Goal: Information Seeking & Learning: Check status

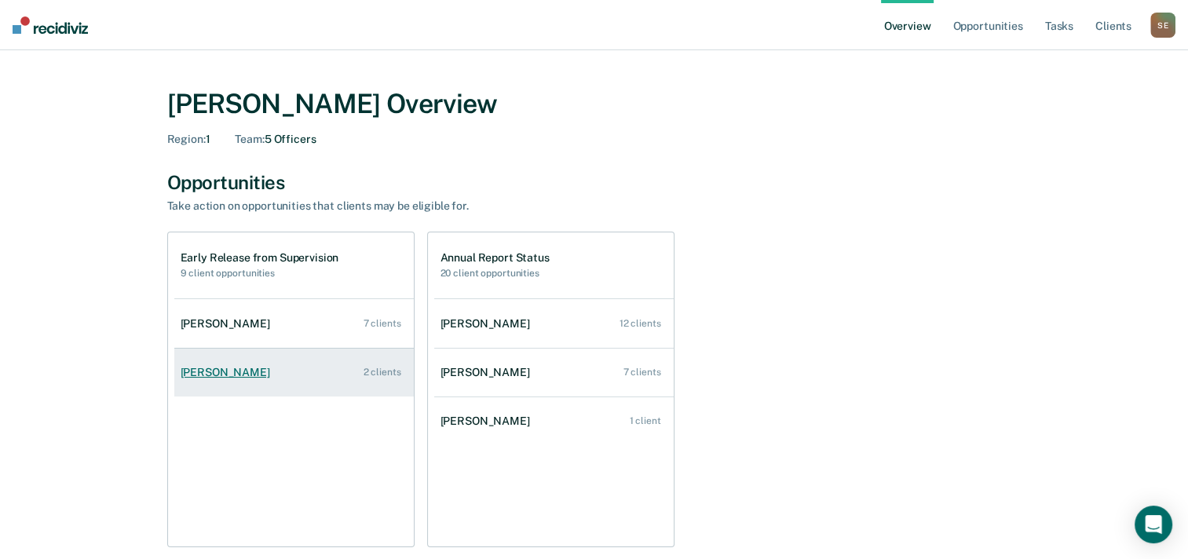
click at [314, 374] on link "[PERSON_NAME] 2 clients" at bounding box center [293, 372] width 239 height 45
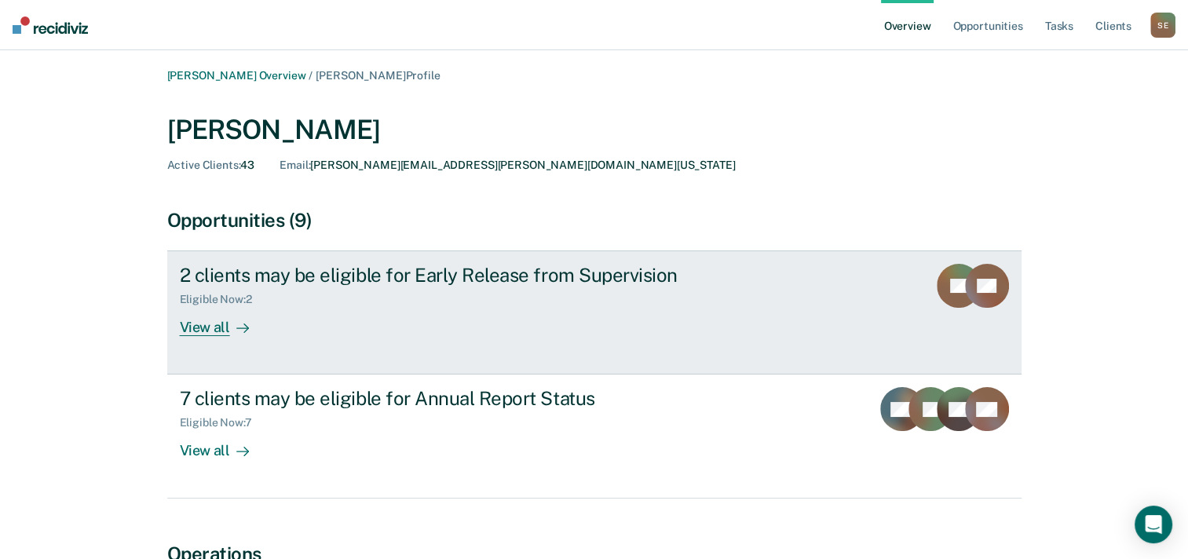
click at [875, 301] on link "2 clients may be eligible for Early Release from Supervision Eligible Now : 2 V…" at bounding box center [594, 312] width 854 height 124
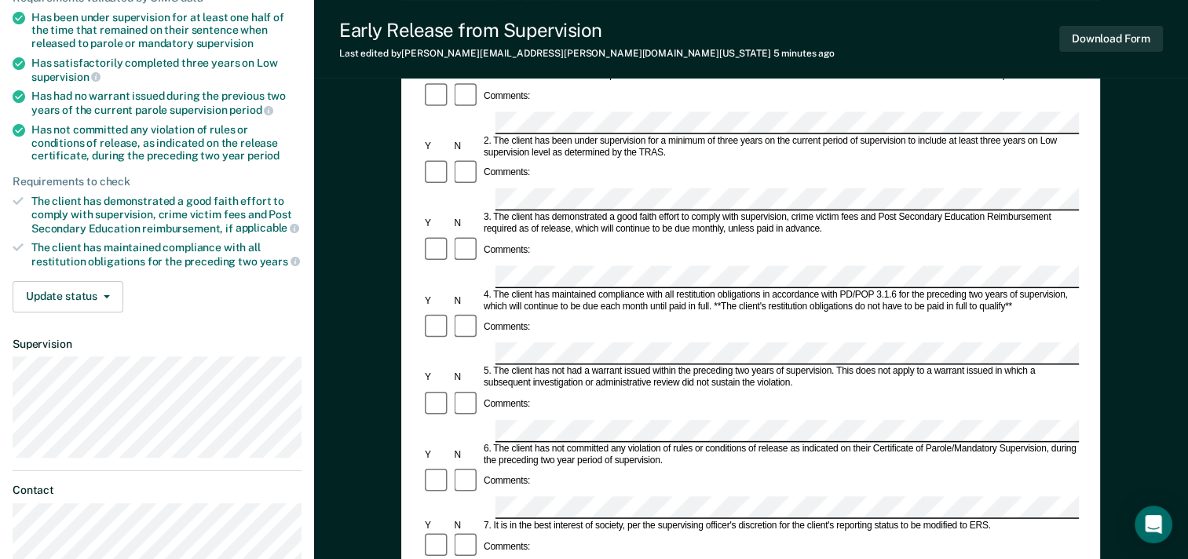
scroll to position [211, 0]
click at [1109, 38] on button "Download Form" at bounding box center [1111, 39] width 104 height 26
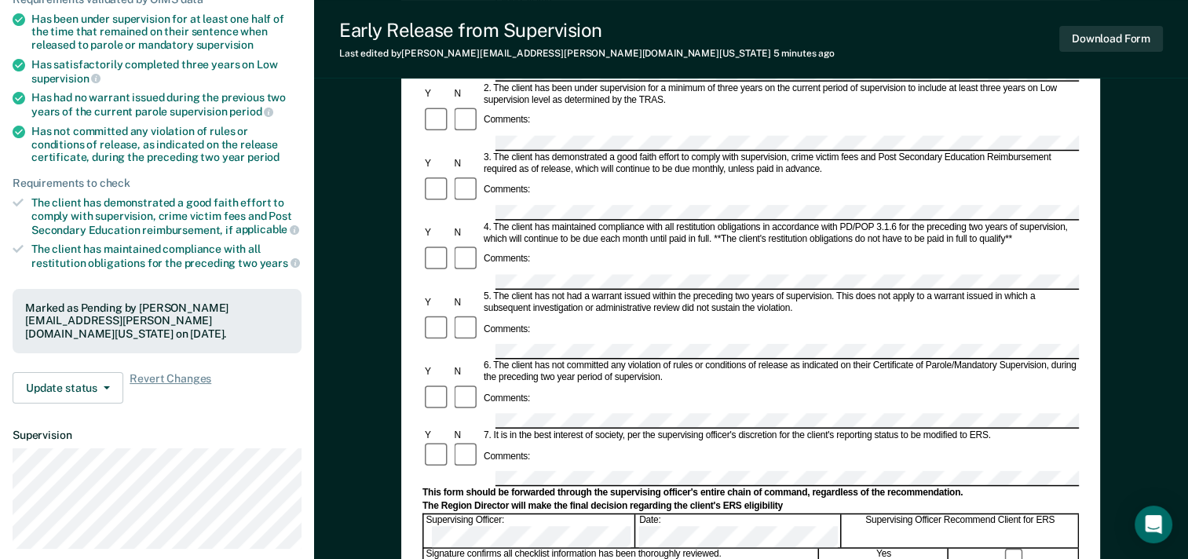
scroll to position [0, 0]
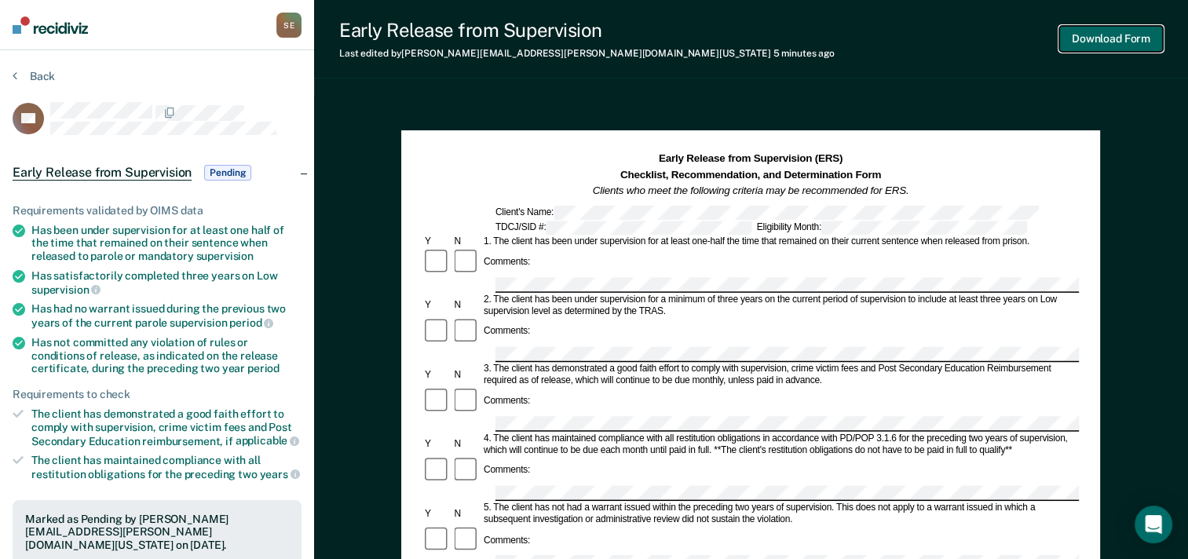
click at [1124, 38] on button "Download Form" at bounding box center [1111, 39] width 104 height 26
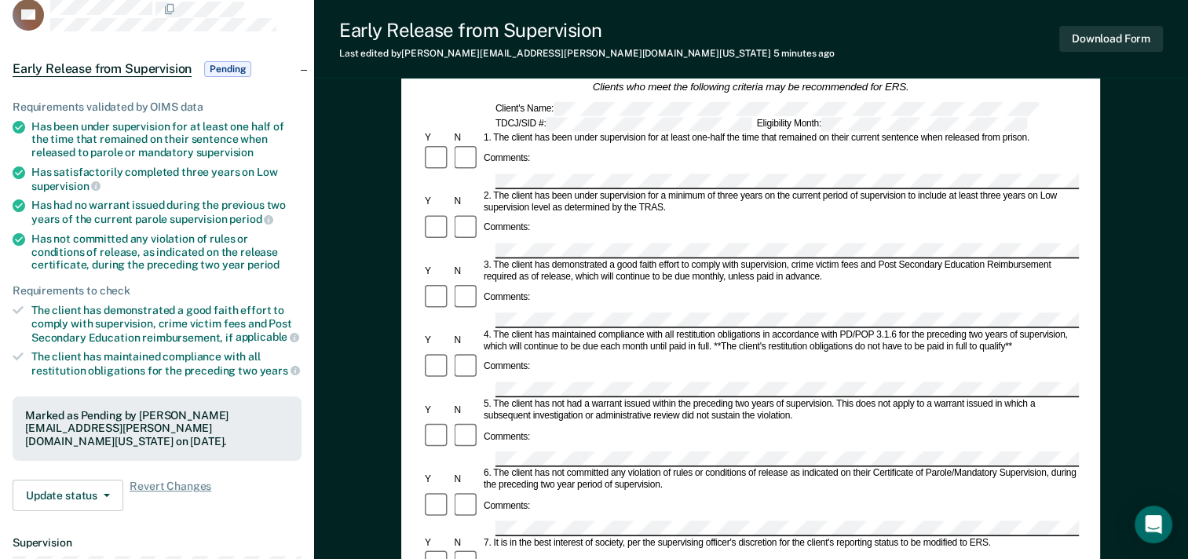
scroll to position [78, 0]
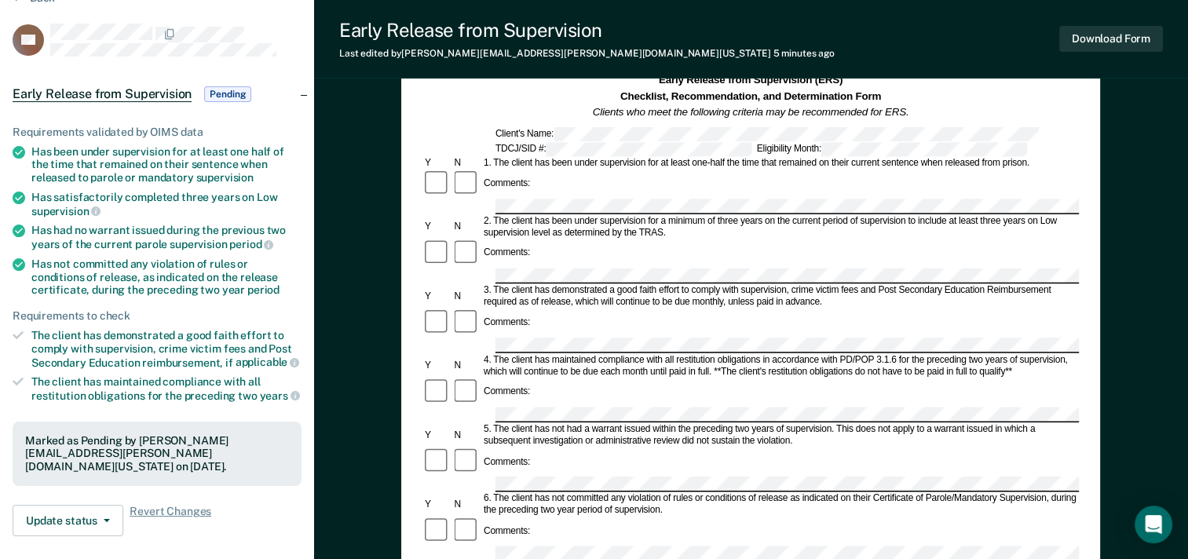
click at [232, 89] on span "Pending" at bounding box center [227, 94] width 47 height 16
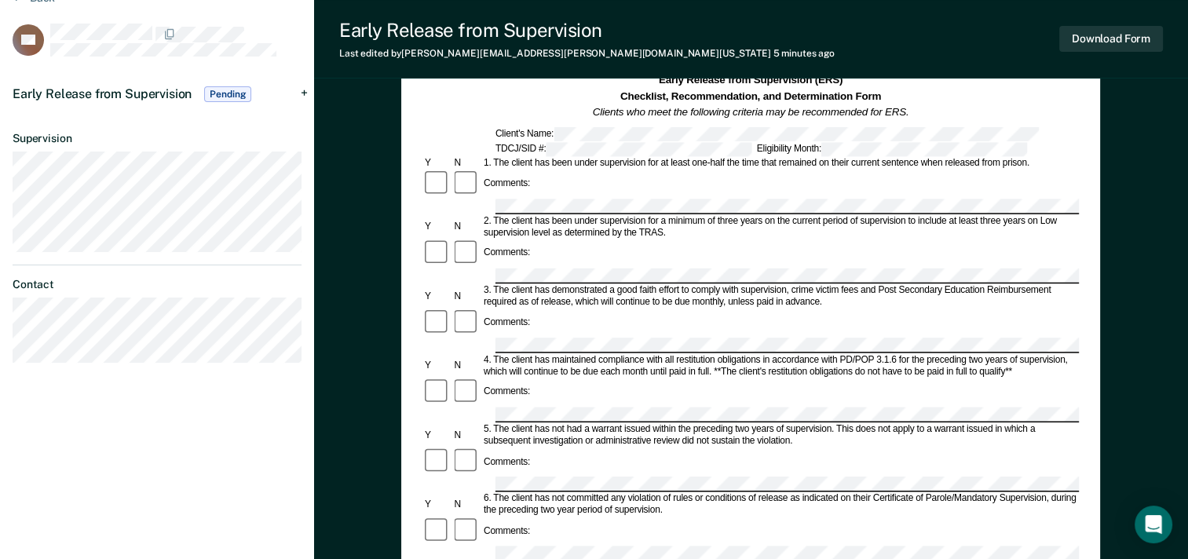
click at [235, 97] on span "Pending" at bounding box center [227, 94] width 47 height 16
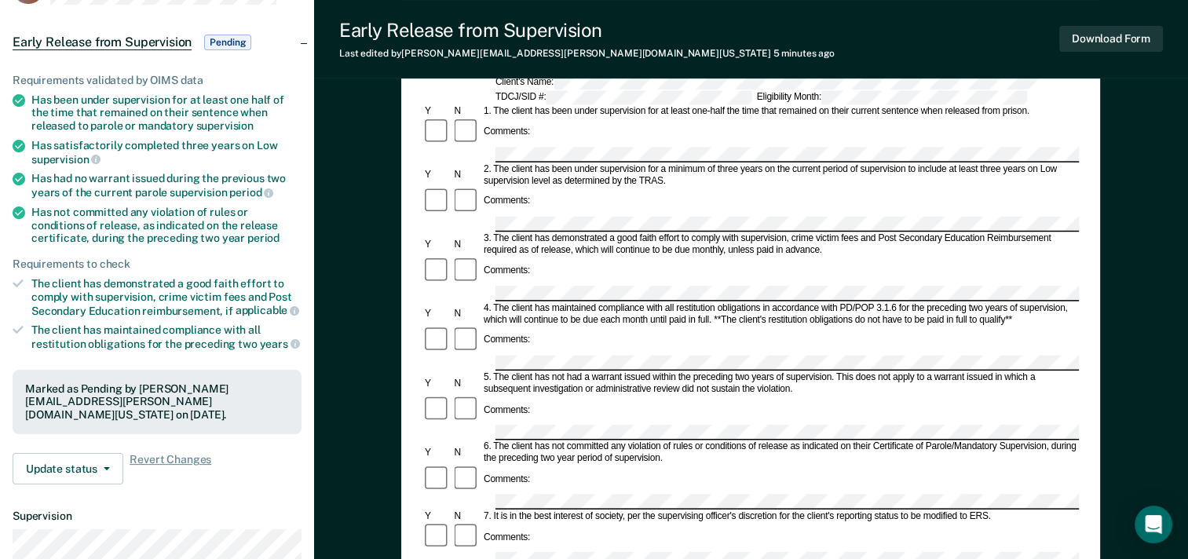
scroll to position [157, 0]
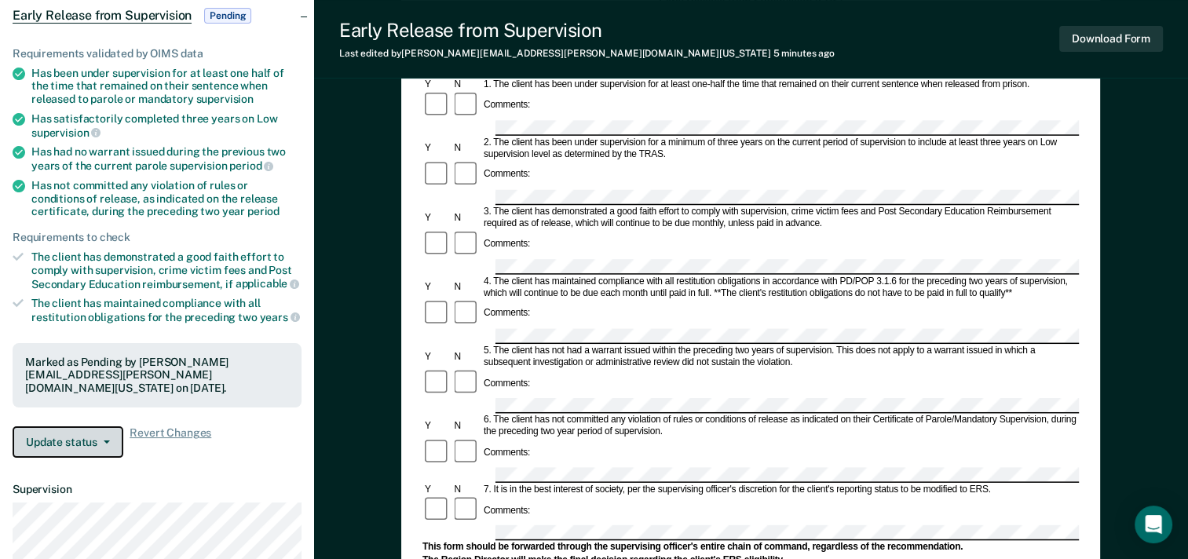
click at [57, 426] on button "Update status" at bounding box center [68, 441] width 111 height 31
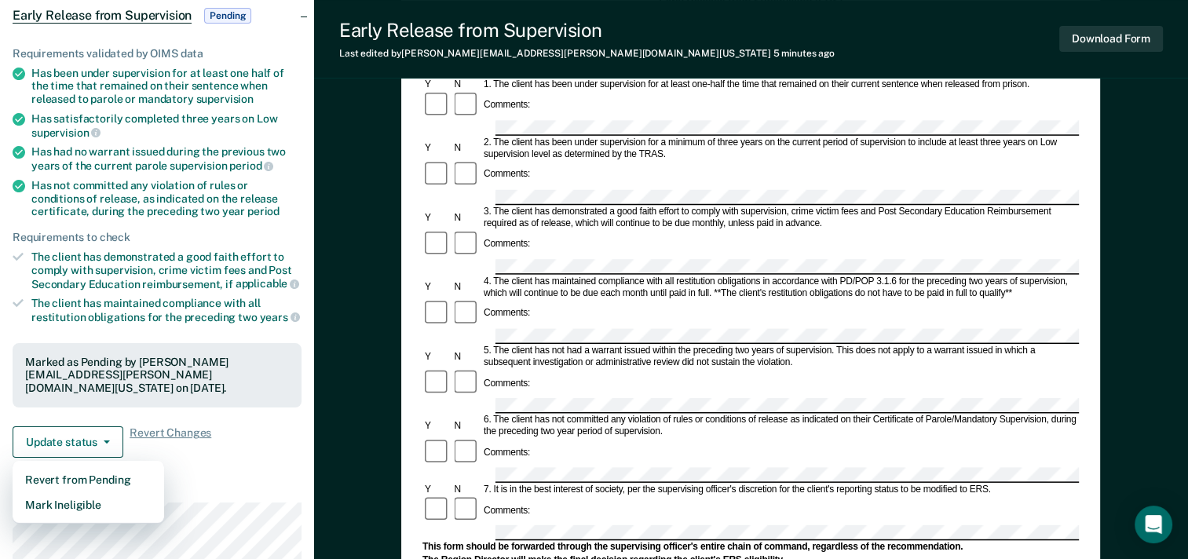
click at [252, 446] on div "Requirements validated by OIMS data Has been under supervision for at least one…" at bounding box center [157, 246] width 314 height 448
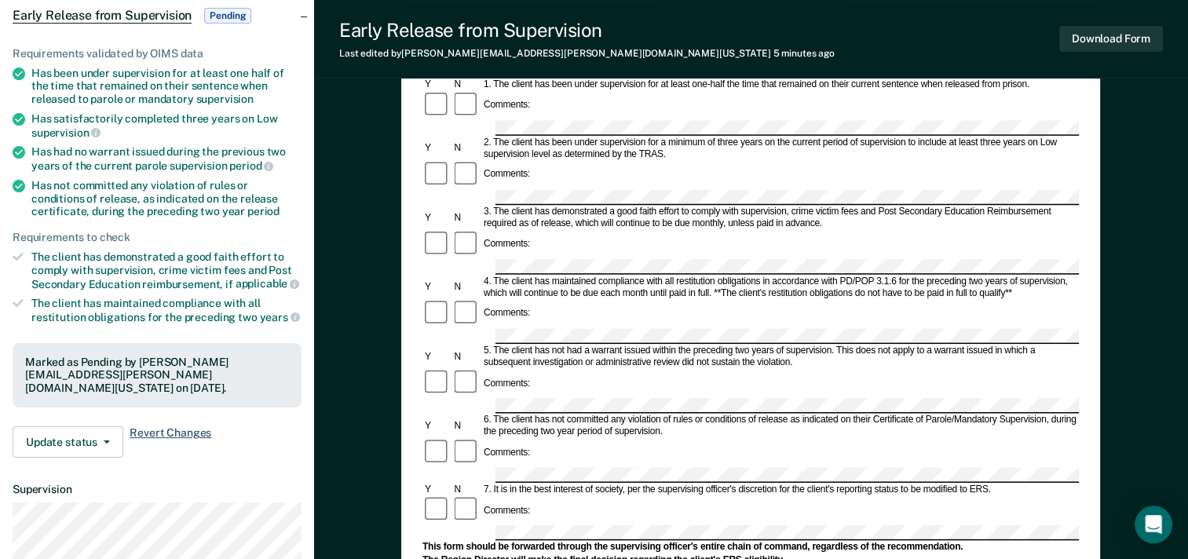
click at [171, 426] on span "Revert Changes" at bounding box center [171, 441] width 82 height 31
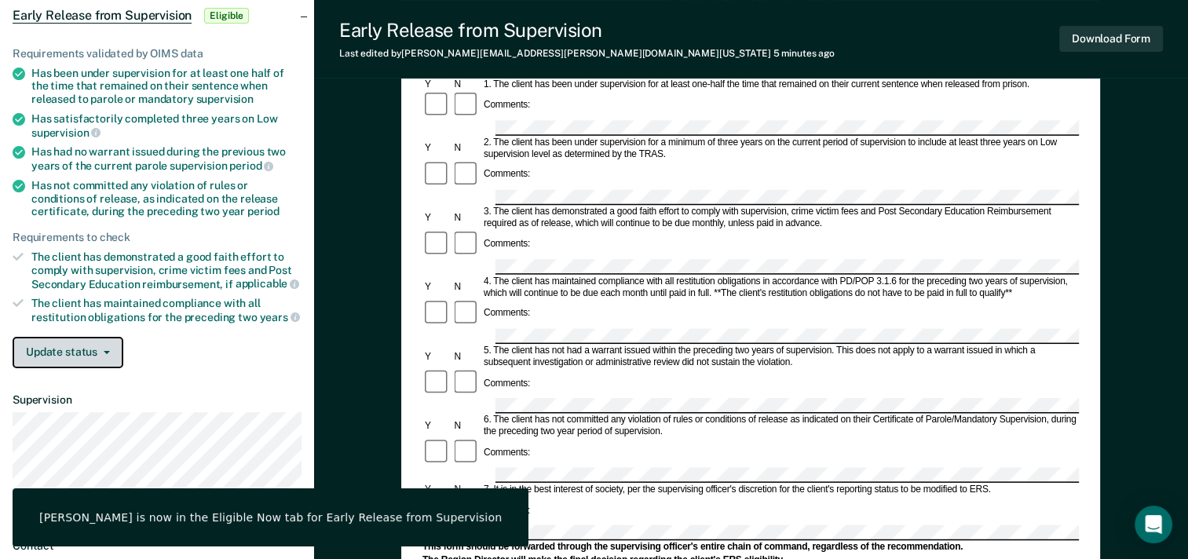
click at [99, 352] on button "Update status" at bounding box center [68, 352] width 111 height 31
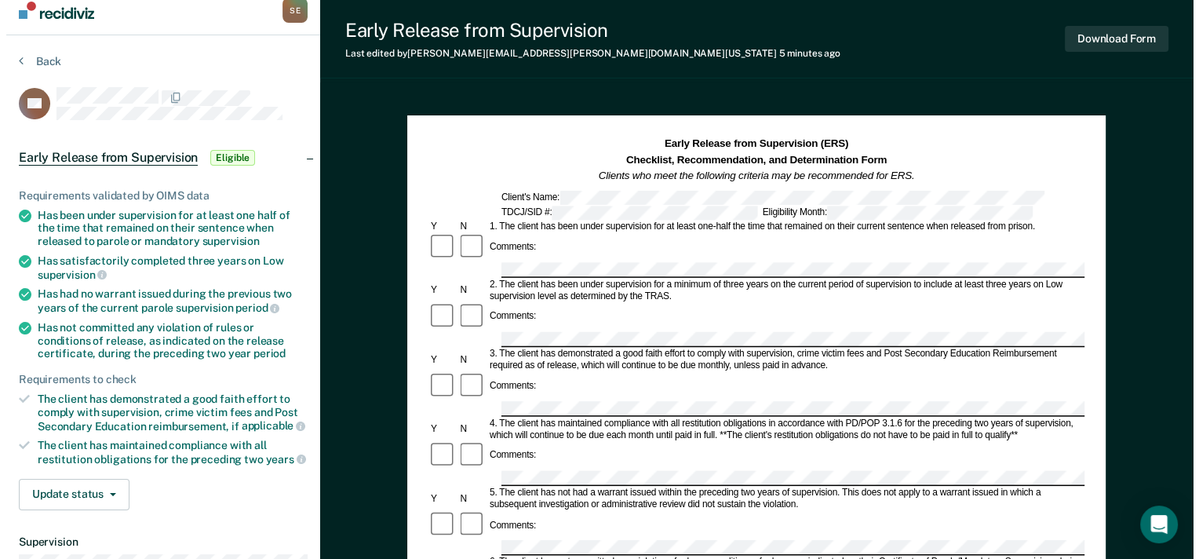
scroll to position [0, 0]
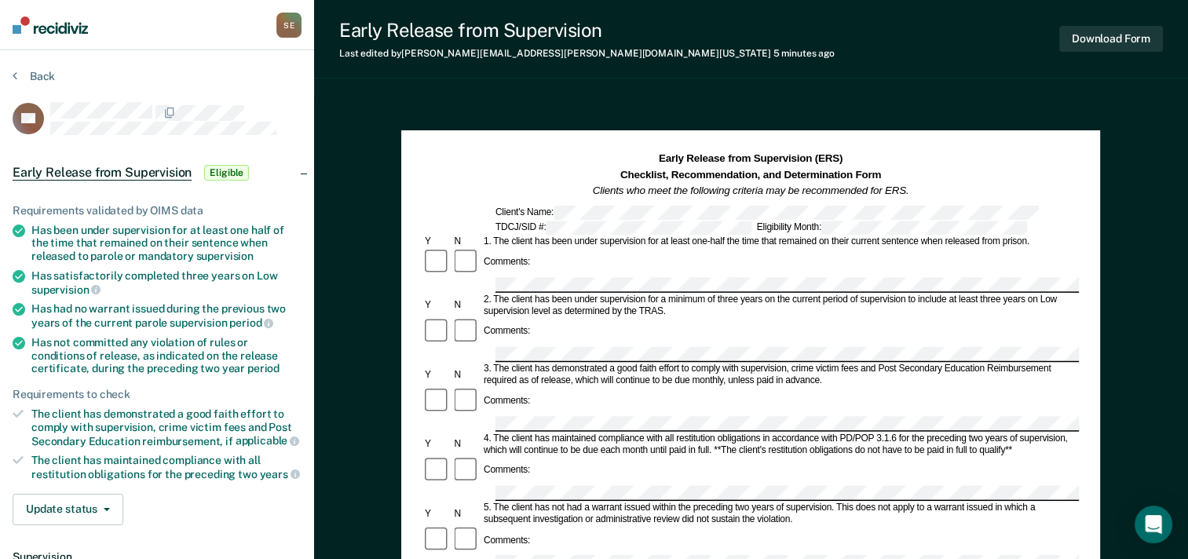
click at [195, 499] on div "Update status Mark Pending Mark Ineligible" at bounding box center [157, 509] width 289 height 31
click at [231, 172] on span "Eligible" at bounding box center [226, 173] width 45 height 16
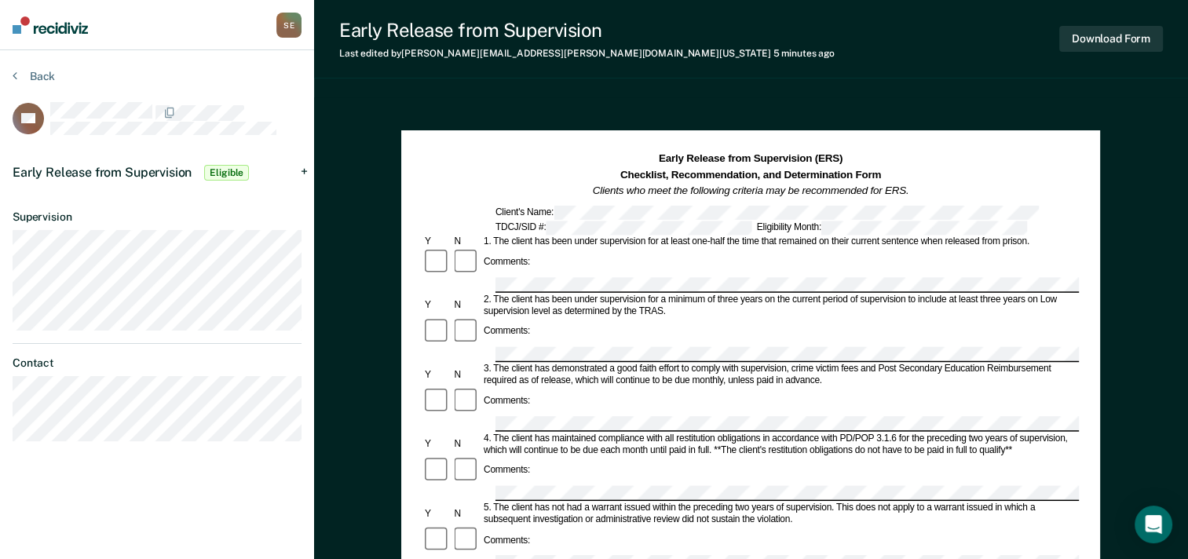
click at [198, 499] on div "Shawn Estes S E Profile How it works Log Out Back GF Early Release from Supervi…" at bounding box center [157, 545] width 314 height 1091
click at [193, 31] on nav "Shawn Estes S E Profile How it works Log Out" at bounding box center [157, 25] width 314 height 50
click at [286, 21] on div "S E" at bounding box center [288, 25] width 25 height 25
click at [28, 73] on button "Back" at bounding box center [34, 76] width 42 height 14
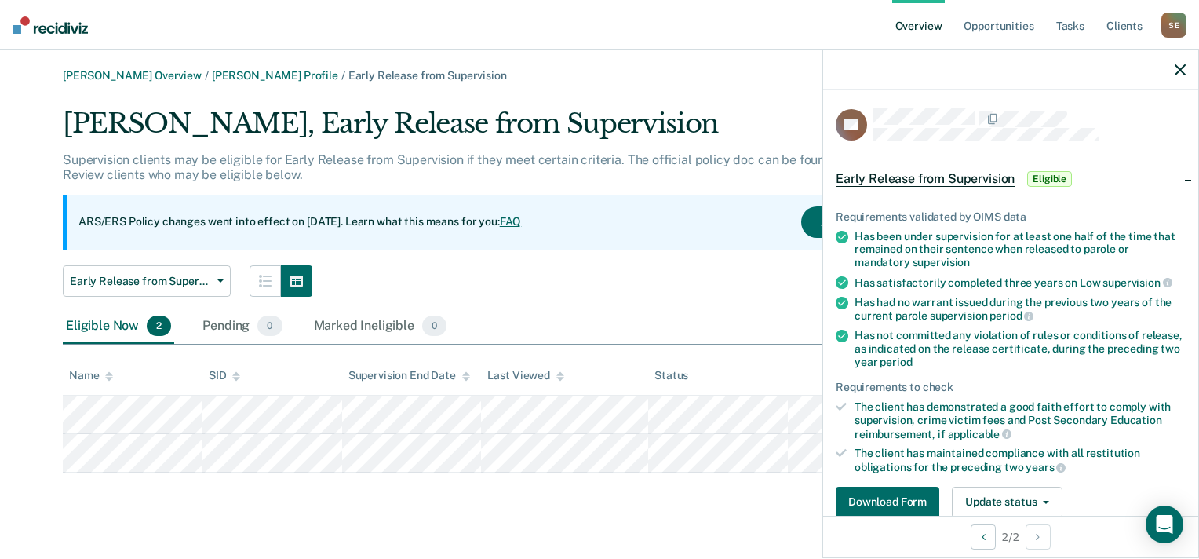
click at [1174, 60] on div at bounding box center [1010, 69] width 375 height 39
click at [1175, 63] on button "button" at bounding box center [1180, 69] width 11 height 13
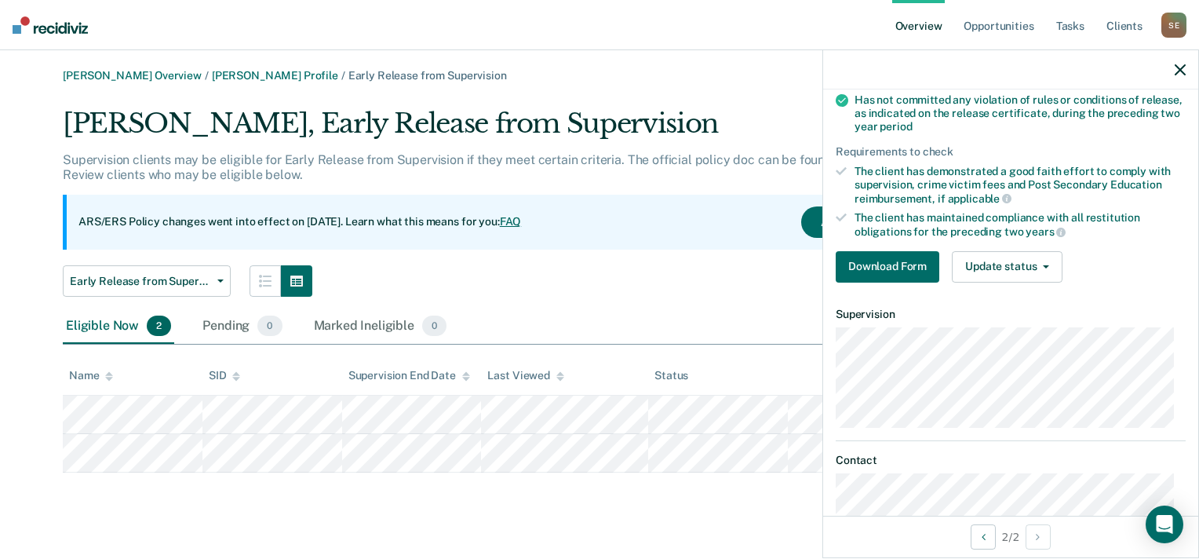
scroll to position [285, 0]
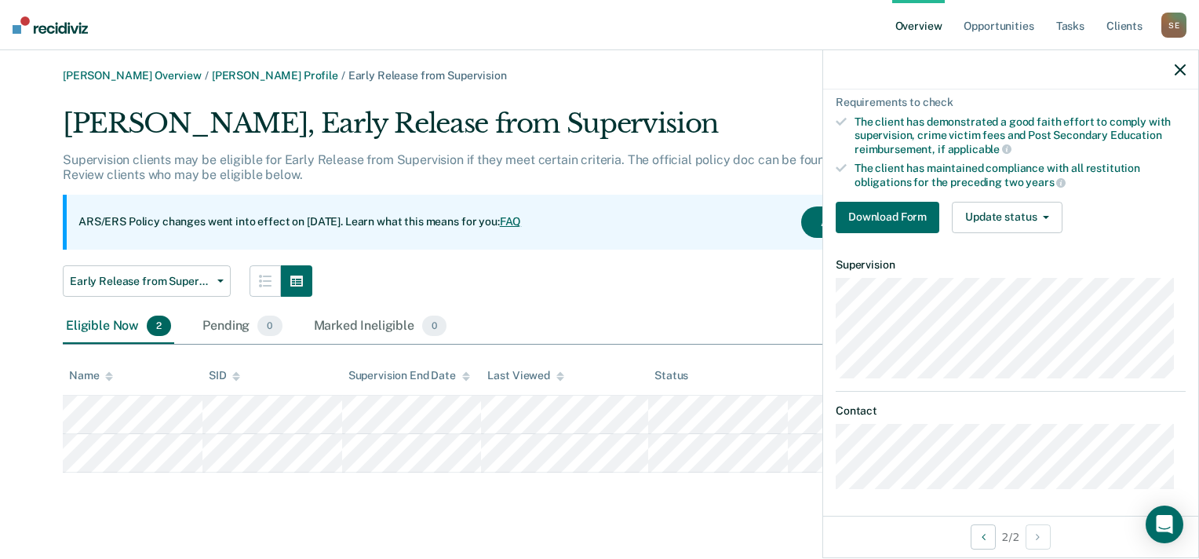
click at [536, 283] on div "Early Release from Supervision Annual Report Status Early Release from Supervis…" at bounding box center [513, 280] width 900 height 31
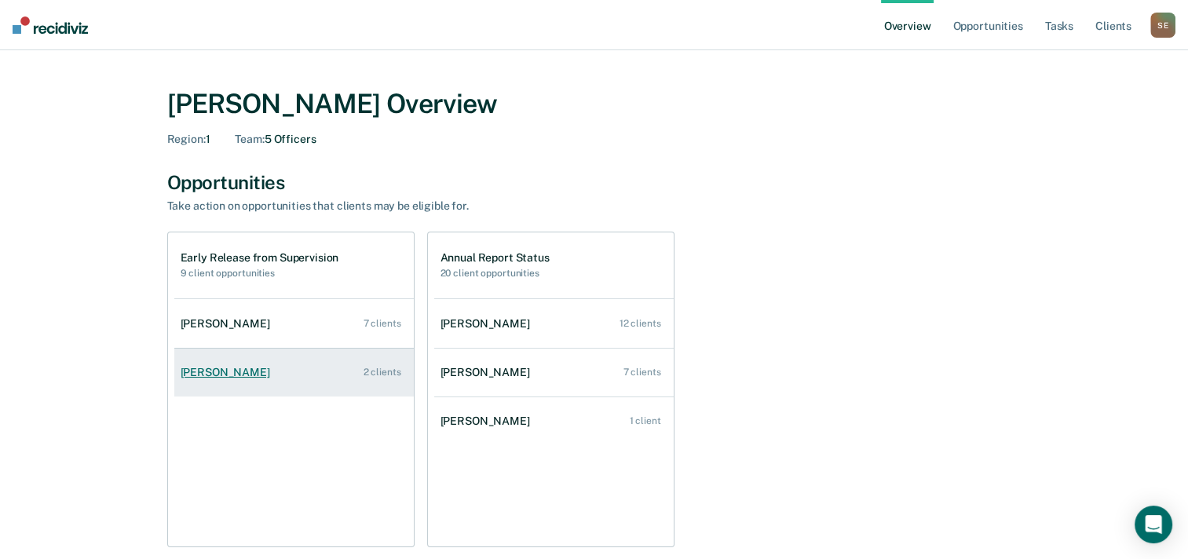
click at [257, 370] on div "[PERSON_NAME]" at bounding box center [229, 372] width 96 height 13
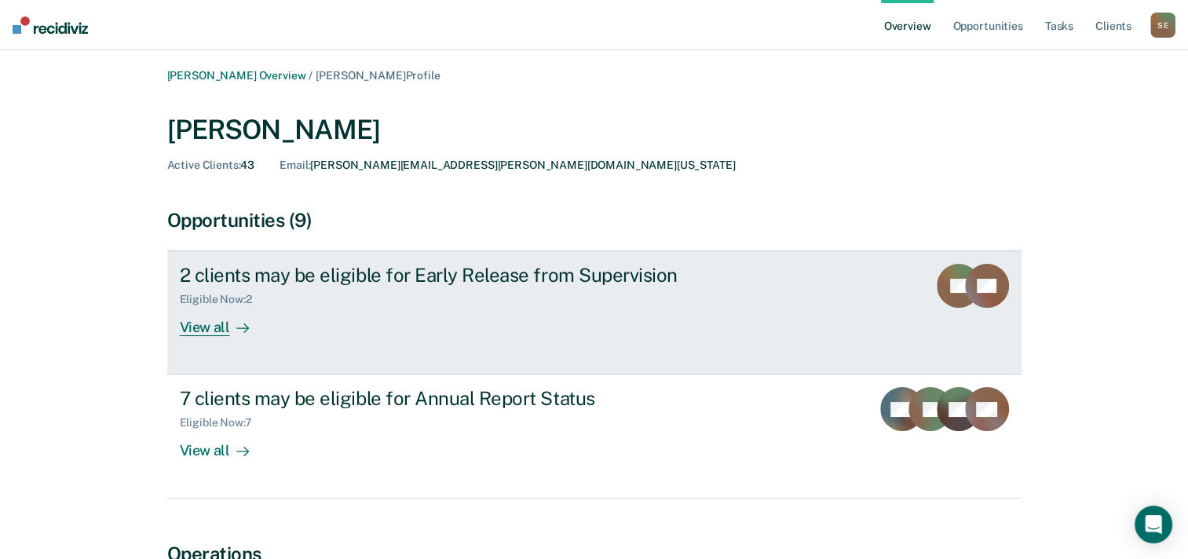
click at [223, 329] on div "View all" at bounding box center [224, 321] width 88 height 31
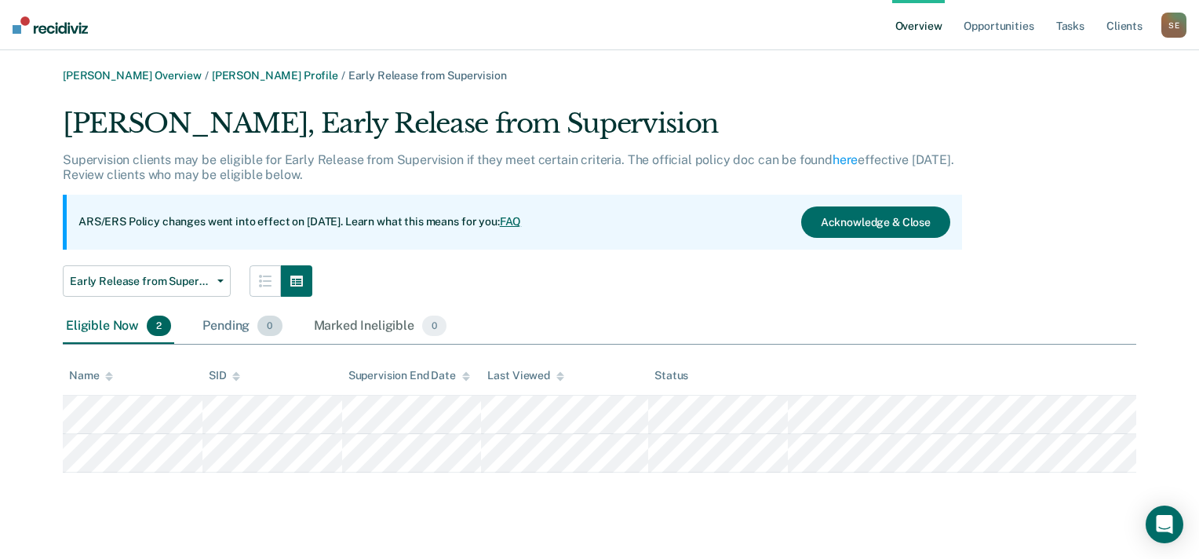
click at [235, 327] on div "Pending 0" at bounding box center [242, 326] width 86 height 35
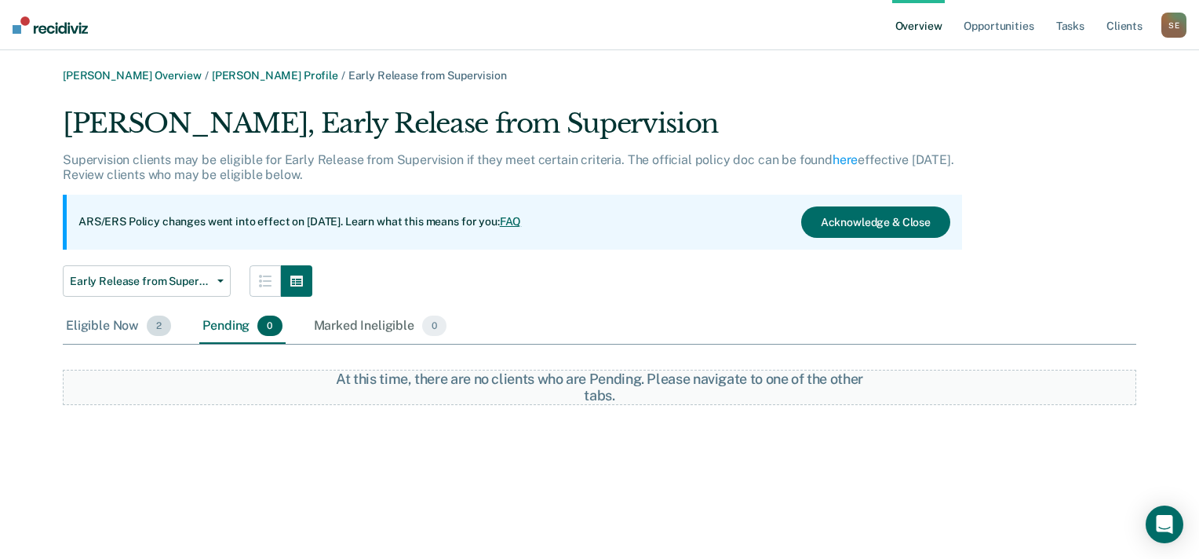
click at [98, 319] on div "Eligible Now 2" at bounding box center [118, 326] width 111 height 35
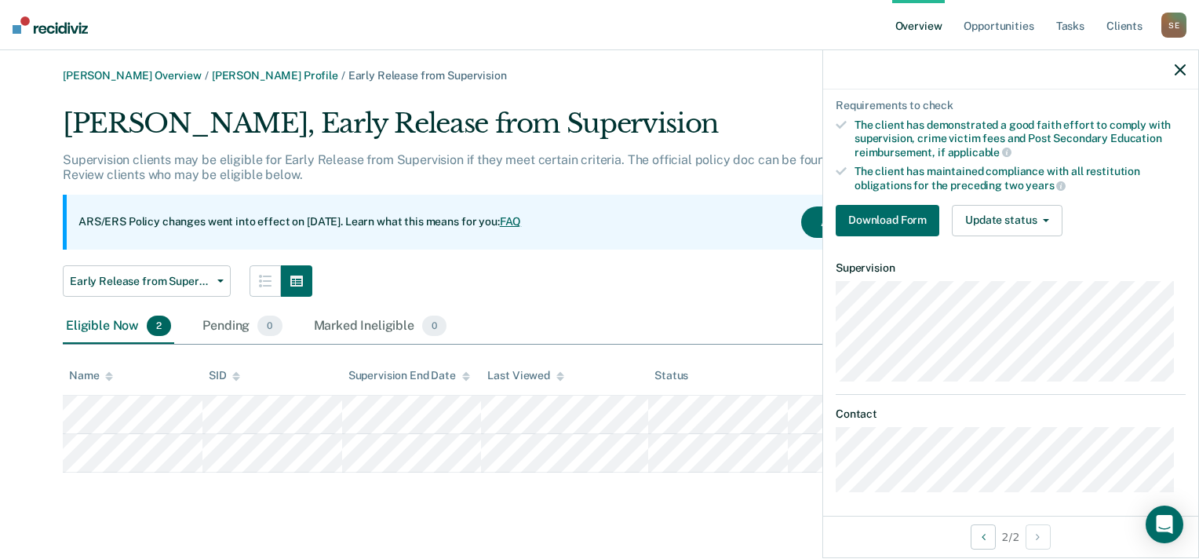
scroll to position [285, 0]
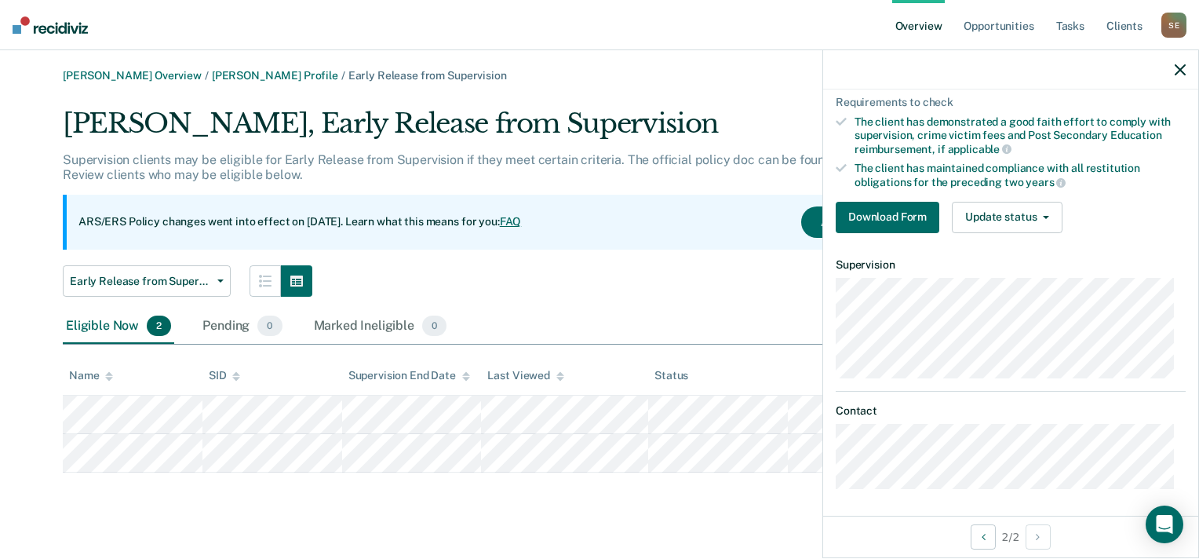
click at [1188, 68] on div at bounding box center [1010, 69] width 375 height 39
click at [1177, 70] on icon "button" at bounding box center [1180, 69] width 11 height 11
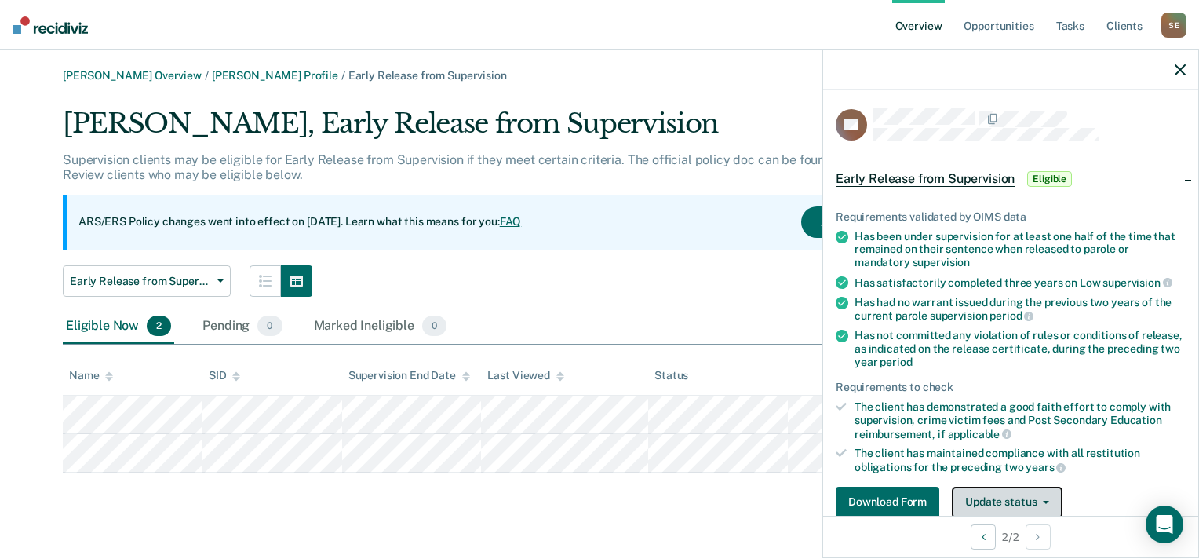
click at [1009, 496] on button "Update status" at bounding box center [1007, 502] width 111 height 31
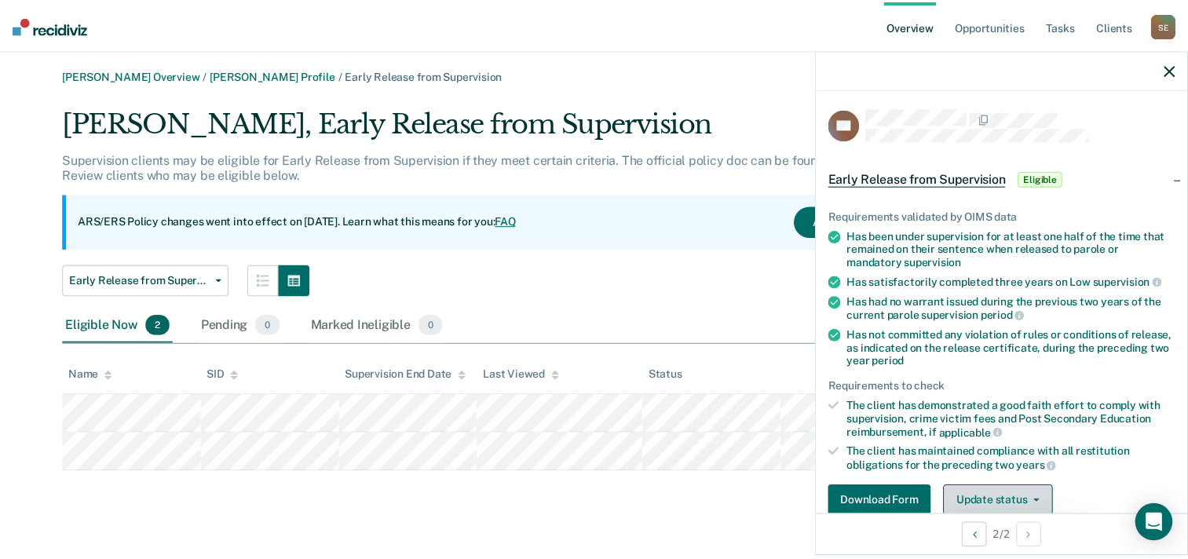
scroll to position [232, 0]
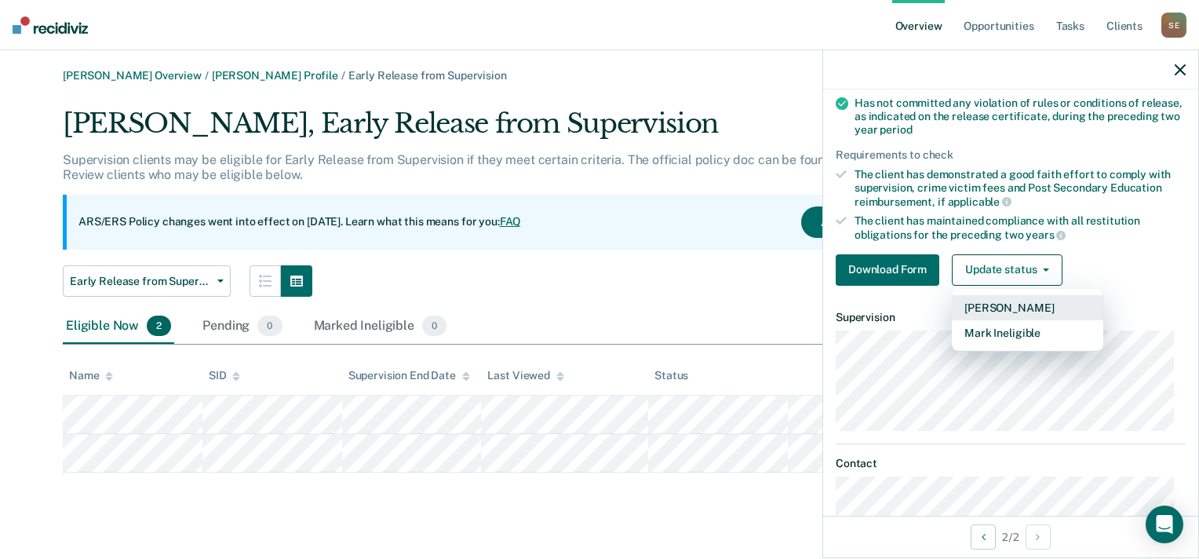
click at [1011, 295] on button "Mark Pending" at bounding box center [1027, 307] width 151 height 25
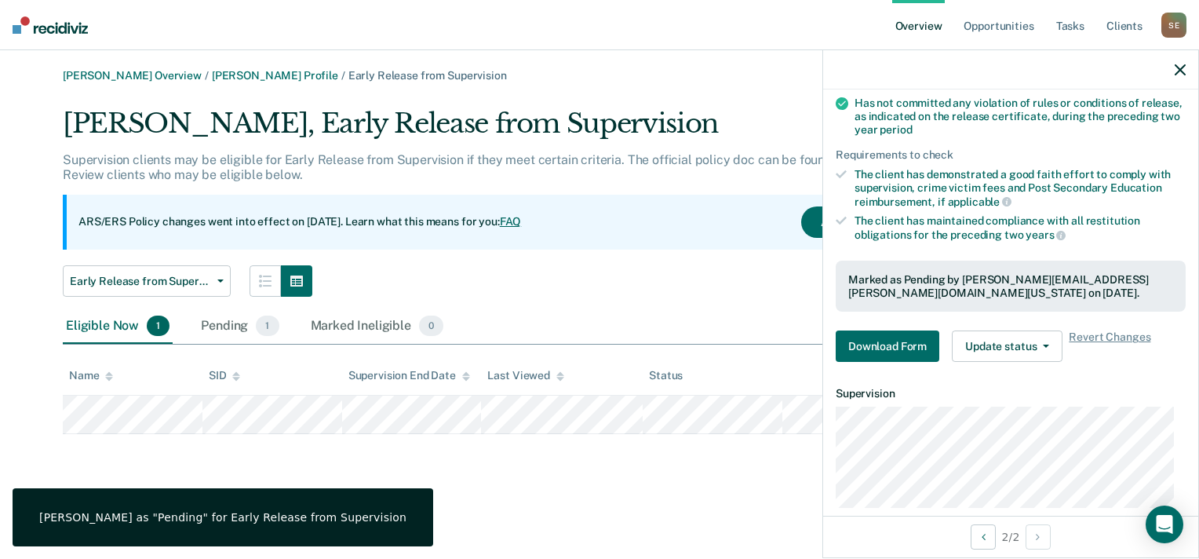
click at [703, 490] on div "Shawn Estes Overview / Matthew Baker Profile / Early Release from Supervision M…" at bounding box center [600, 289] width 1162 height 440
click at [1184, 69] on icon "button" at bounding box center [1180, 69] width 11 height 11
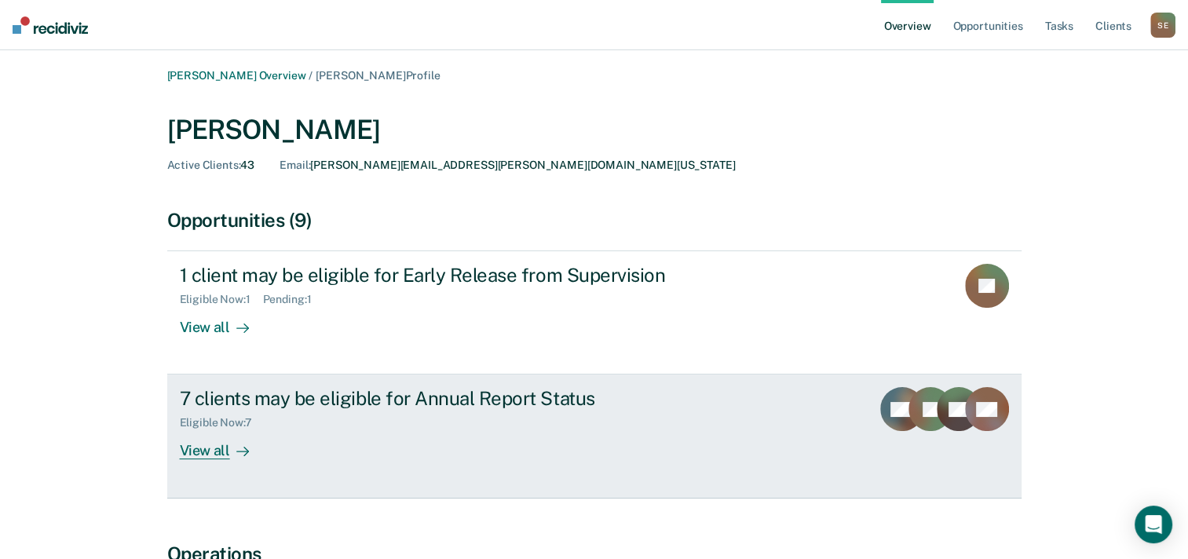
click at [699, 429] on div "Eligible Now : 7" at bounding box center [455, 420] width 551 height 20
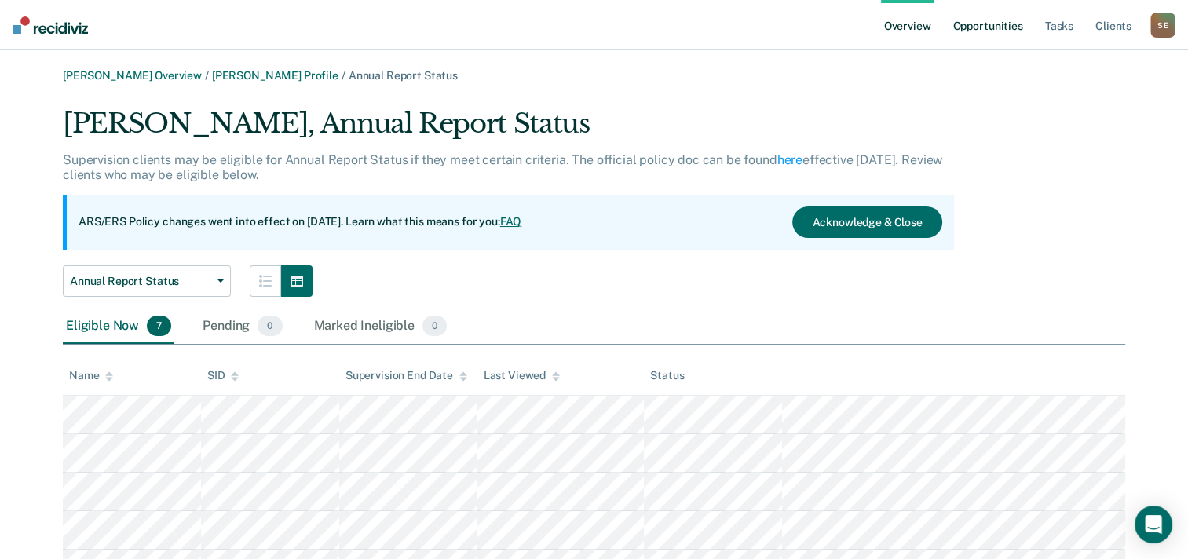
click at [970, 27] on link "Opportunities" at bounding box center [987, 25] width 76 height 50
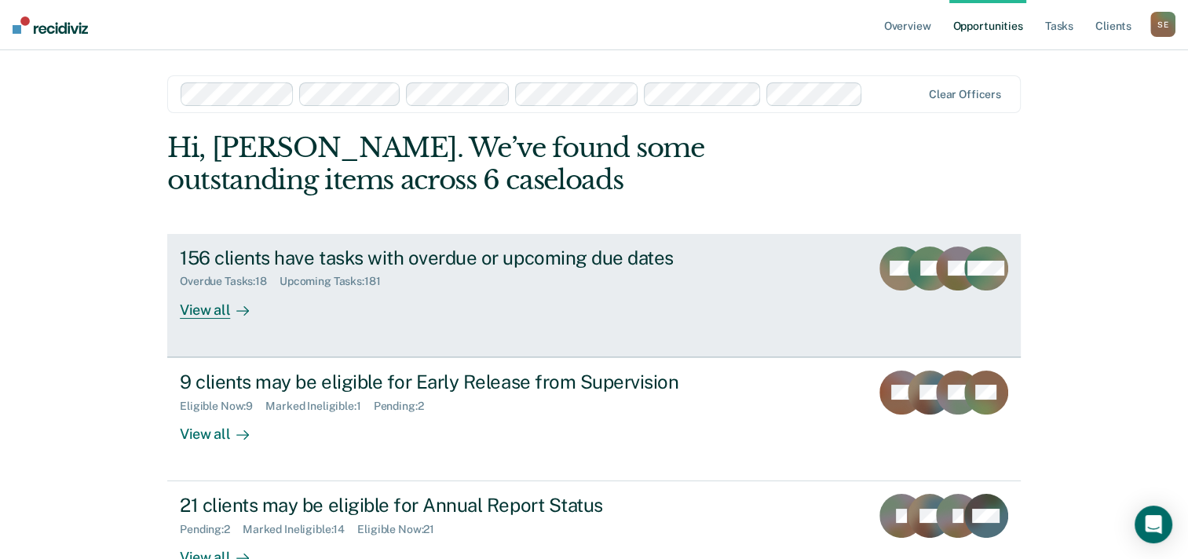
click at [858, 275] on link "156 clients have tasks with overdue or upcoming due dates Overdue Tasks : 18 Up…" at bounding box center [593, 295] width 853 height 123
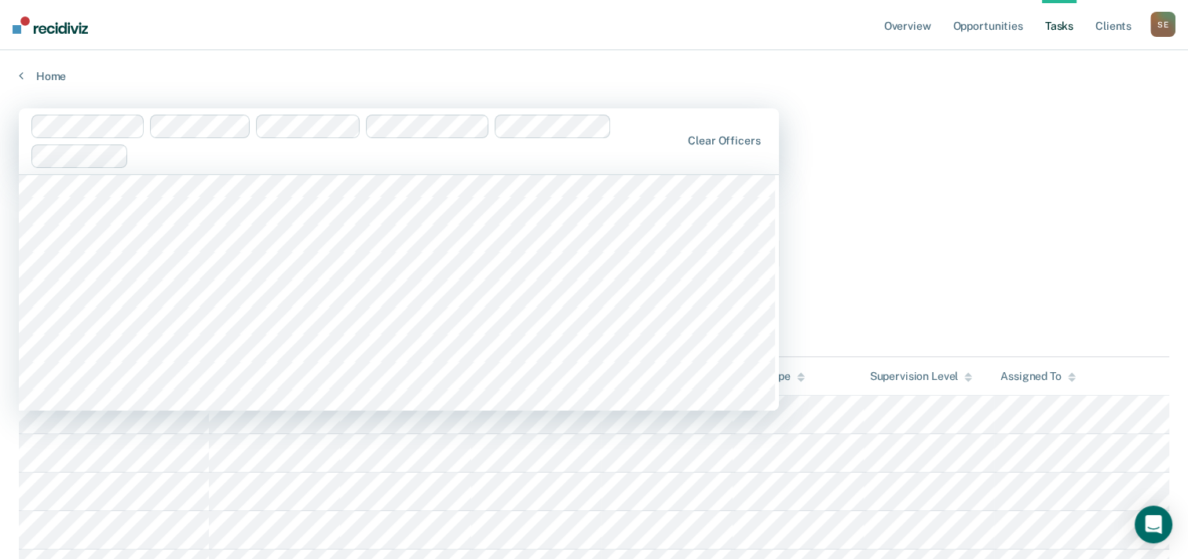
scroll to position [1020, 0]
click at [900, 31] on link "Overview" at bounding box center [907, 25] width 53 height 50
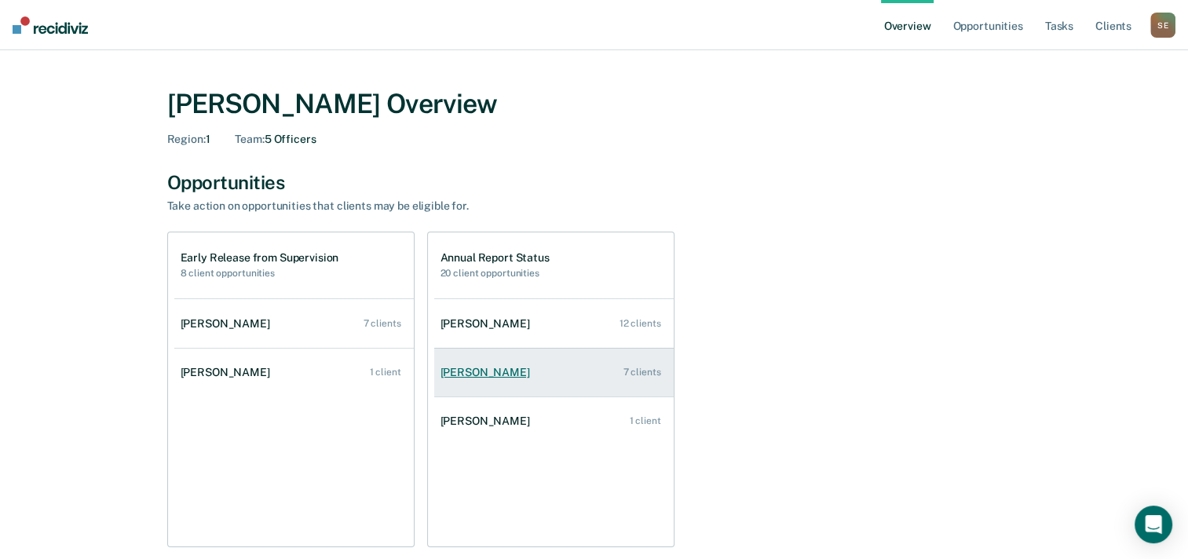
click at [540, 376] on link "Matthew Baker 7 clients" at bounding box center [553, 372] width 239 height 45
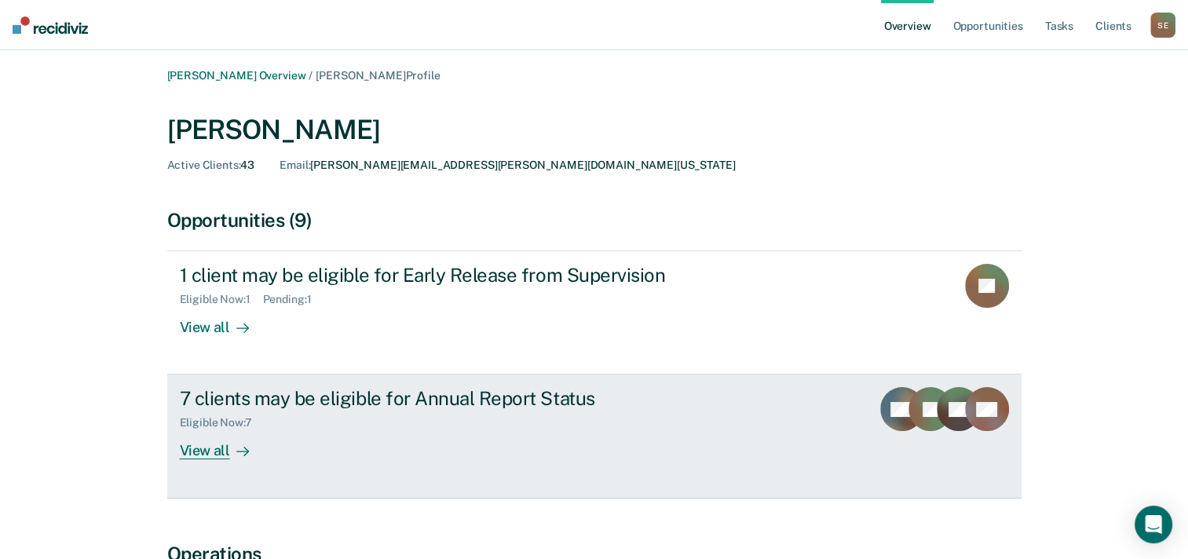
click at [201, 451] on div "View all" at bounding box center [224, 444] width 88 height 31
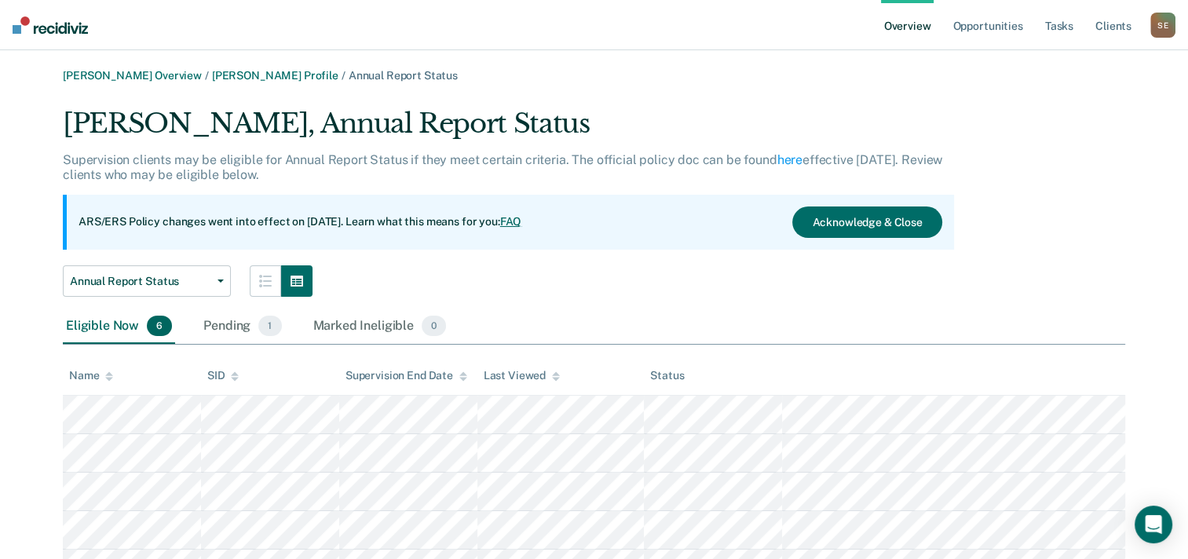
click at [896, 16] on link "Overview" at bounding box center [907, 25] width 53 height 50
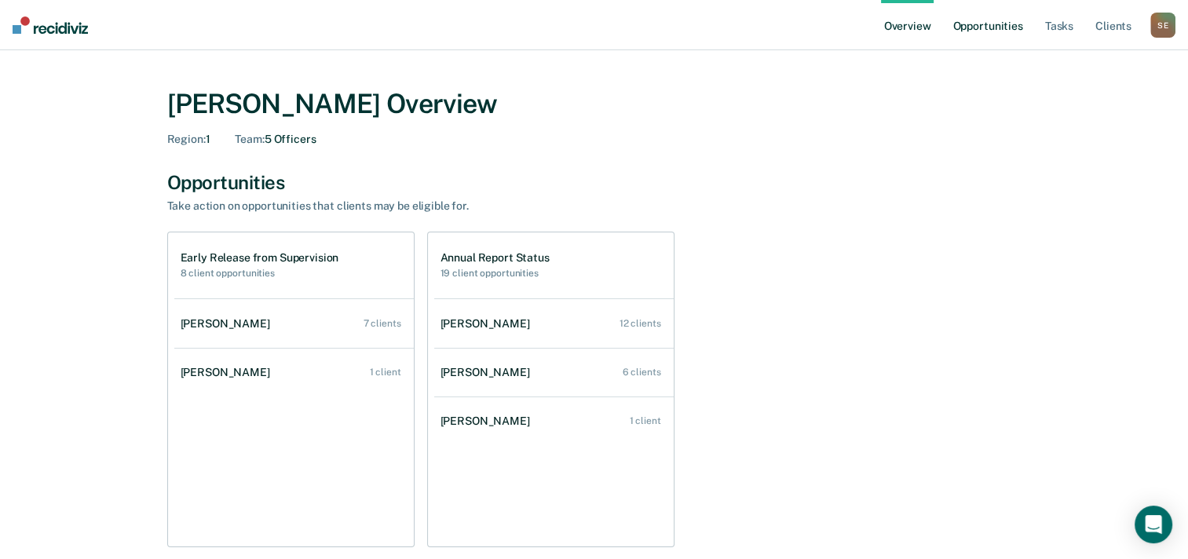
click at [1005, 28] on link "Opportunities" at bounding box center [987, 25] width 76 height 50
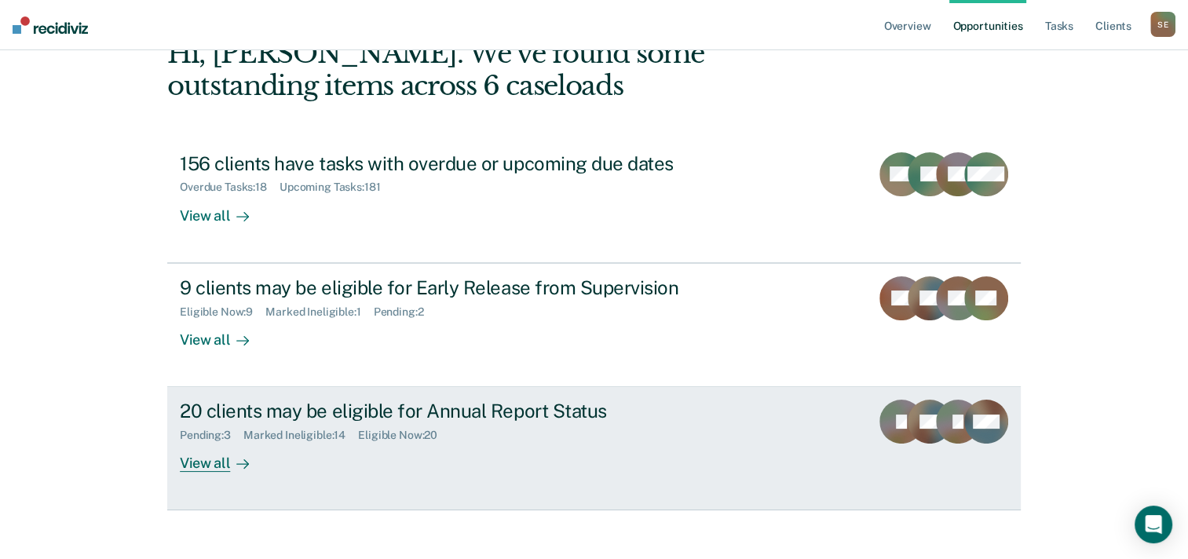
scroll to position [108, 0]
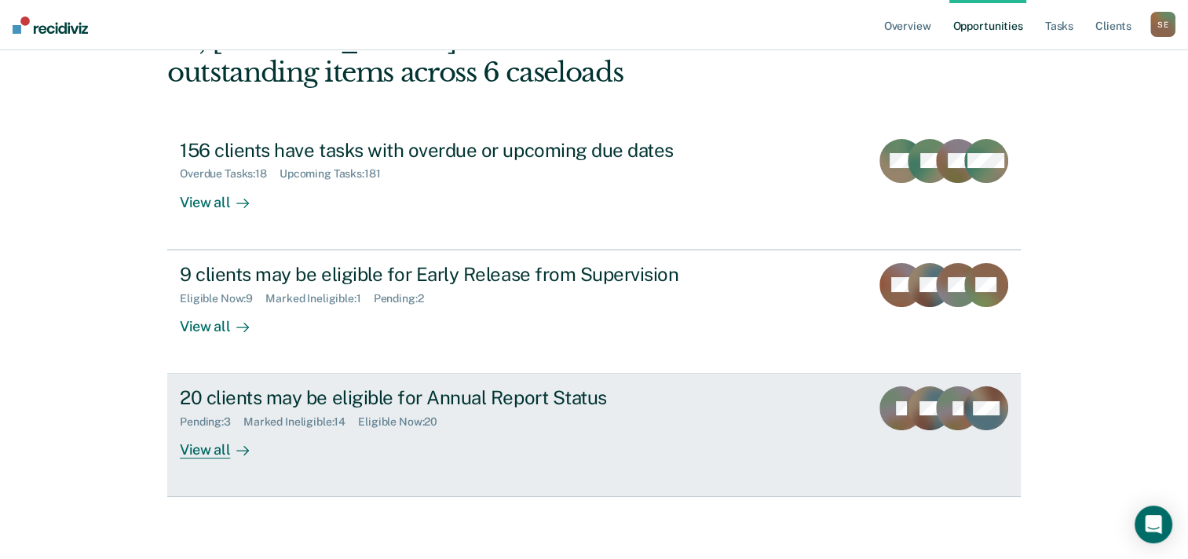
click at [583, 433] on div "20 clients may be eligible for Annual Report Status Pending : 3 Marked Ineligib…" at bounding box center [474, 422] width 589 height 72
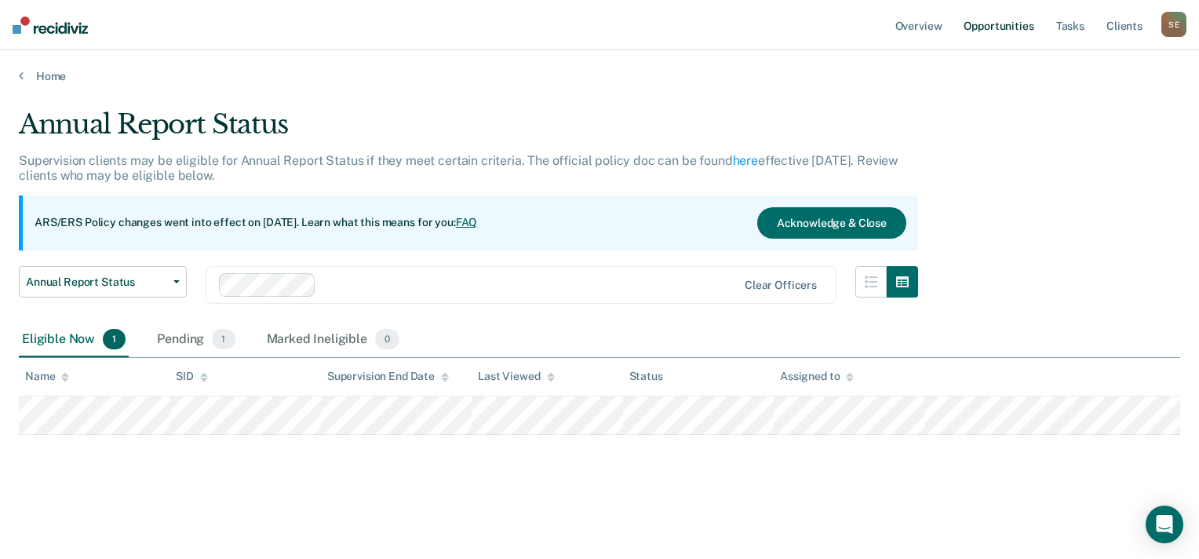
click at [995, 29] on link "Opportunities" at bounding box center [999, 25] width 76 height 50
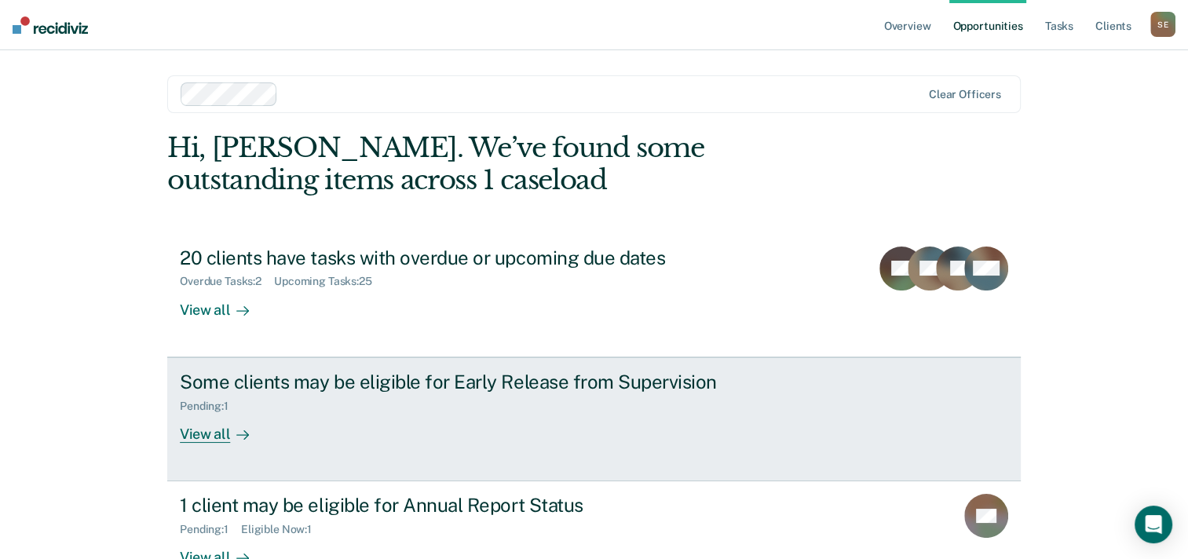
click at [376, 401] on div "Pending : 1" at bounding box center [455, 403] width 551 height 20
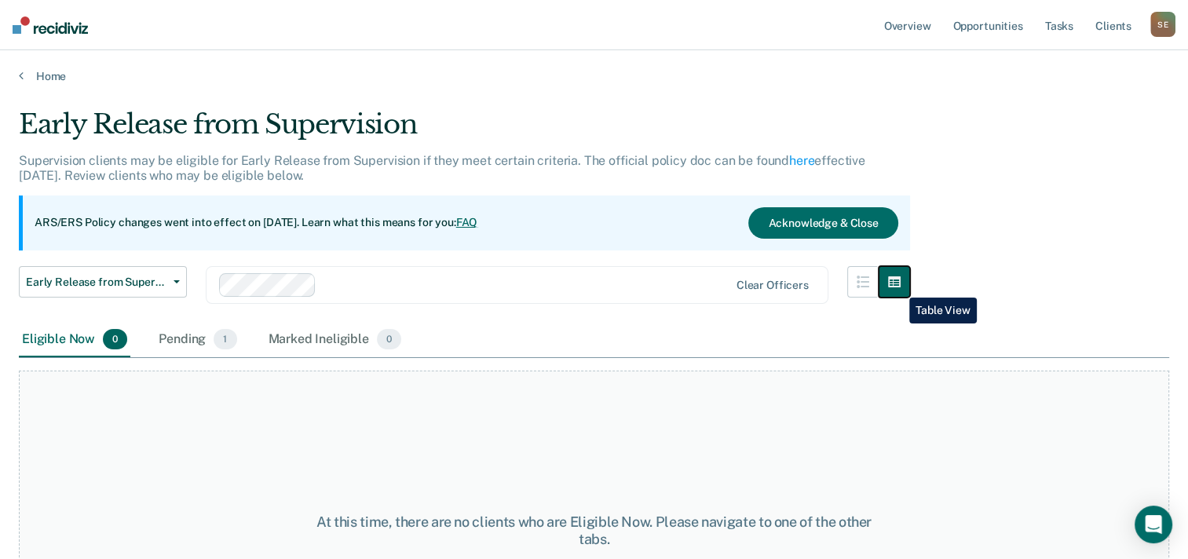
click at [897, 285] on icon "button" at bounding box center [894, 281] width 13 height 11
click at [878, 286] on button "button" at bounding box center [862, 281] width 31 height 31
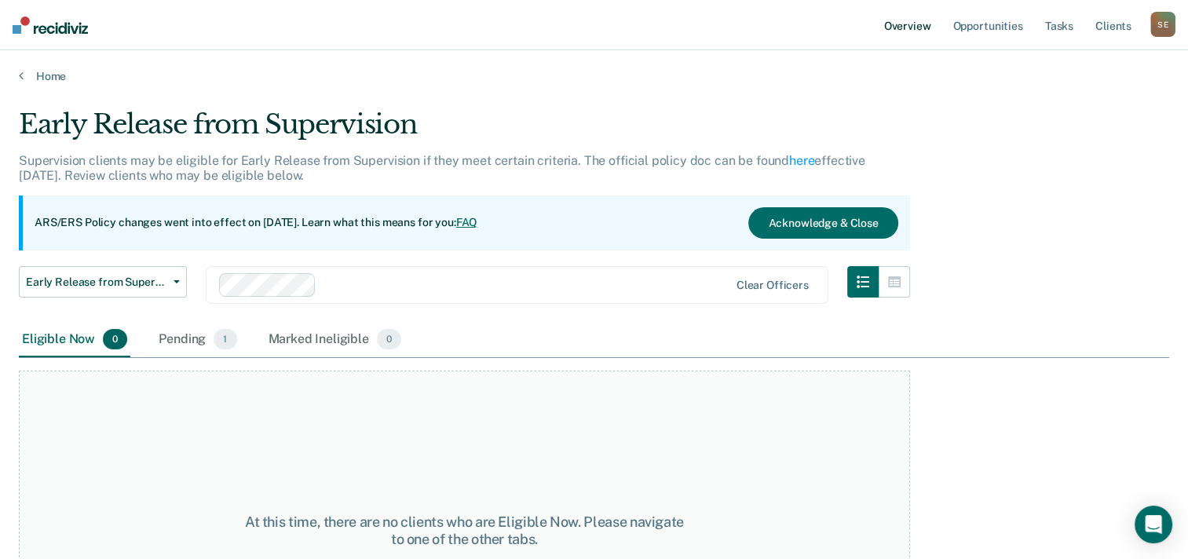
click at [893, 28] on link "Overview" at bounding box center [907, 25] width 53 height 50
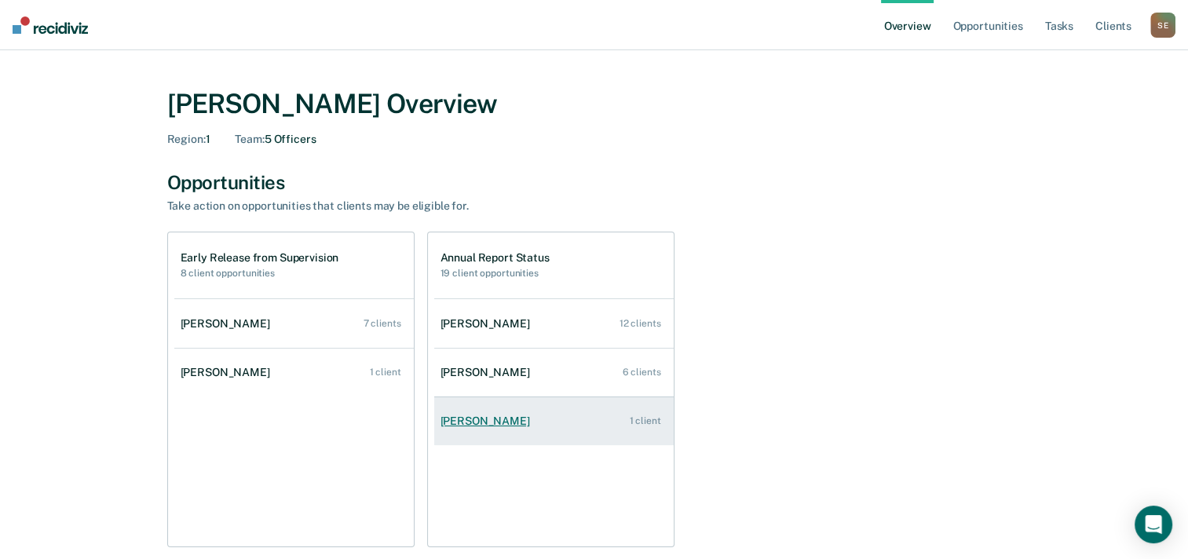
click at [465, 417] on div "Elisa Turner" at bounding box center [488, 420] width 96 height 13
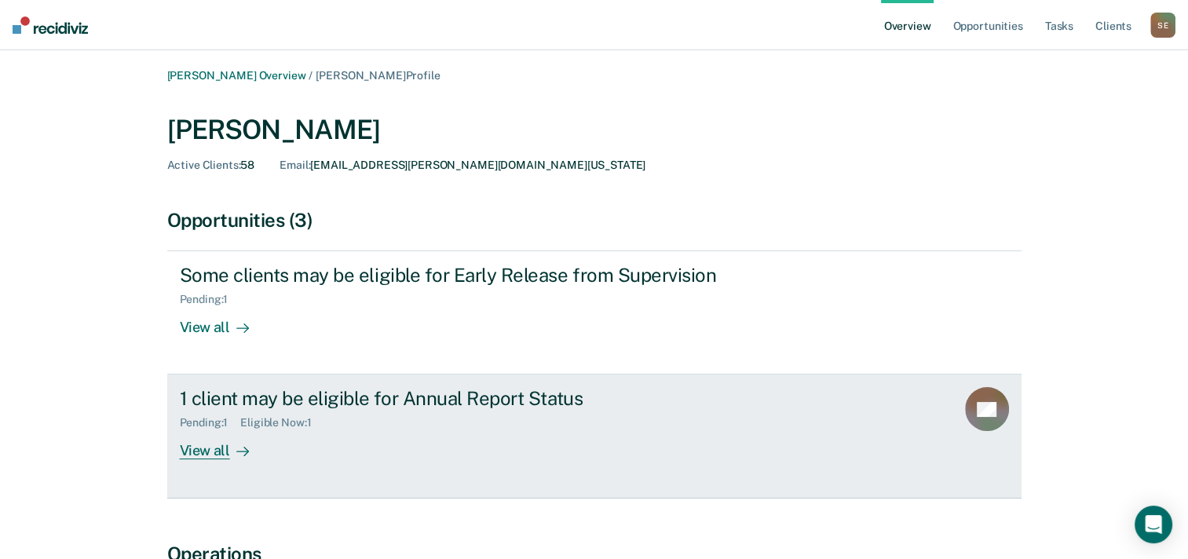
click at [330, 407] on div "1 client may be eligible for Annual Report Status" at bounding box center [455, 398] width 551 height 23
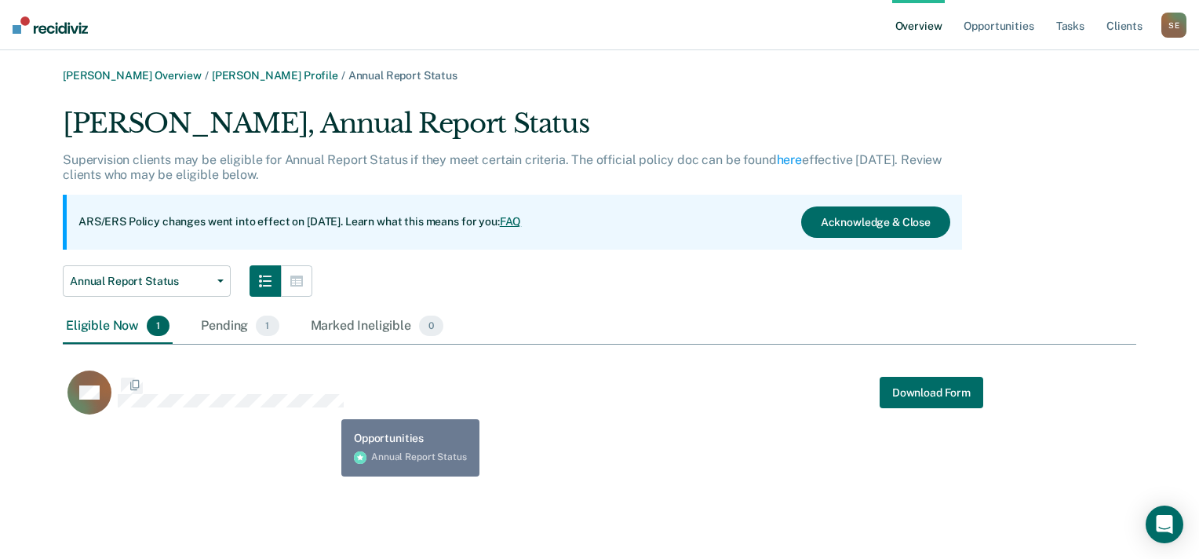
scroll to position [312, 1061]
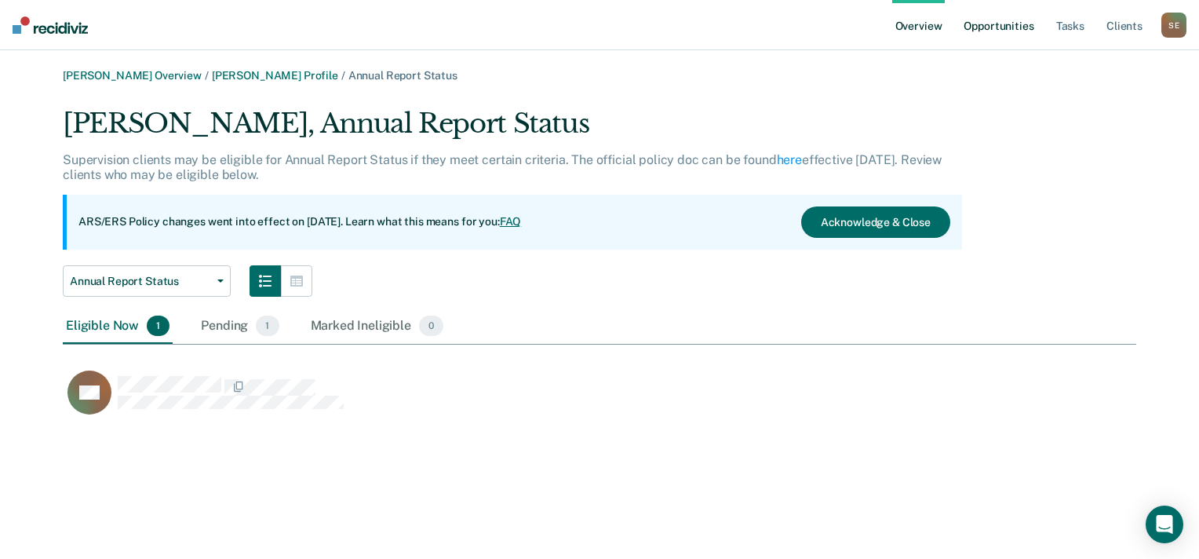
click at [1025, 30] on link "Opportunities" at bounding box center [999, 25] width 76 height 50
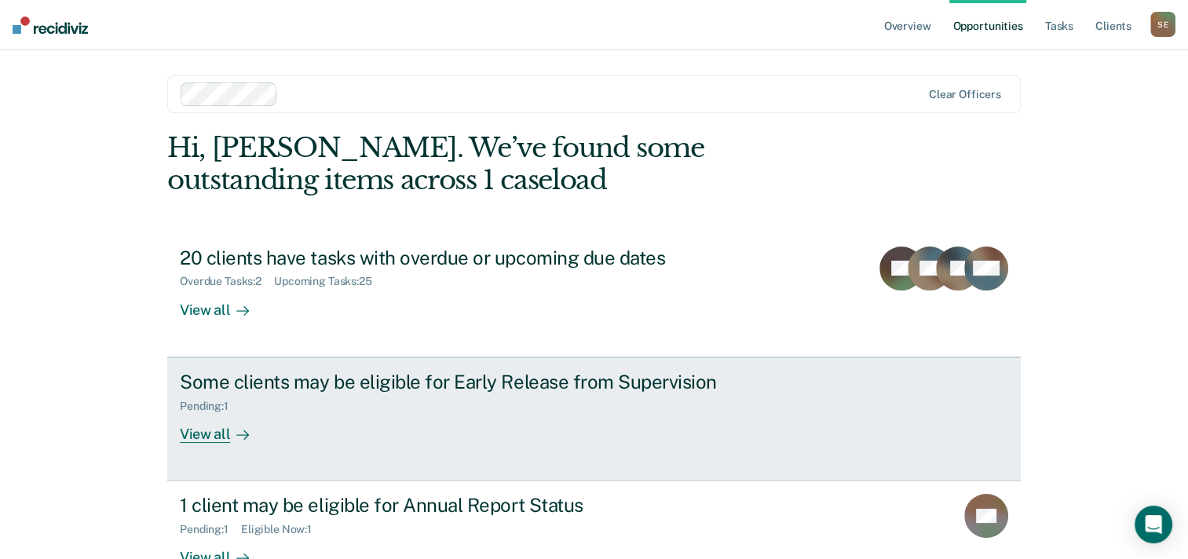
click at [196, 432] on div "View all" at bounding box center [224, 427] width 88 height 31
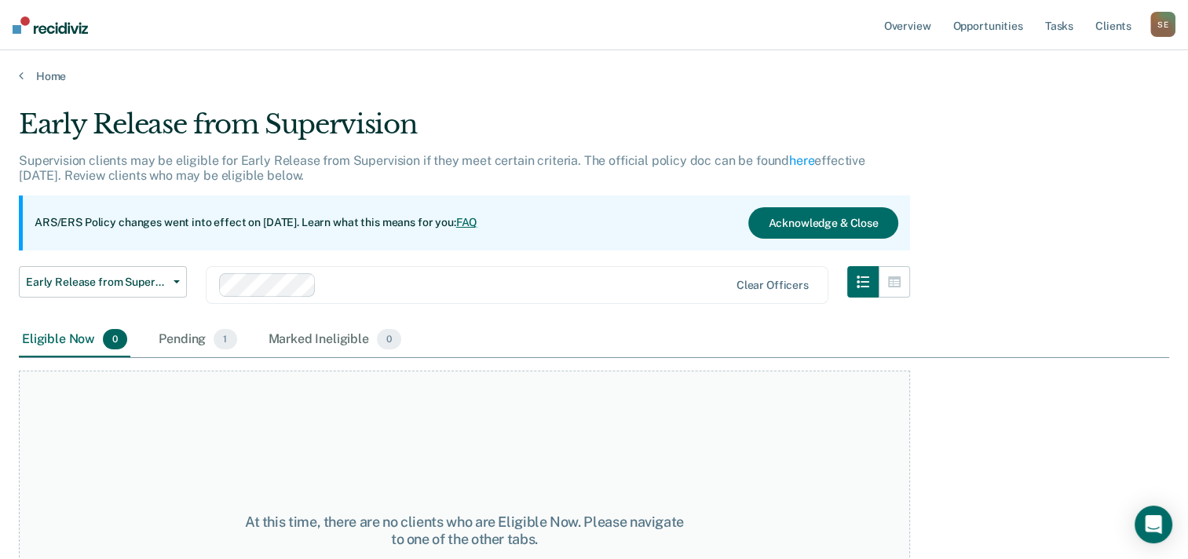
click at [400, 276] on div at bounding box center [526, 285] width 406 height 18
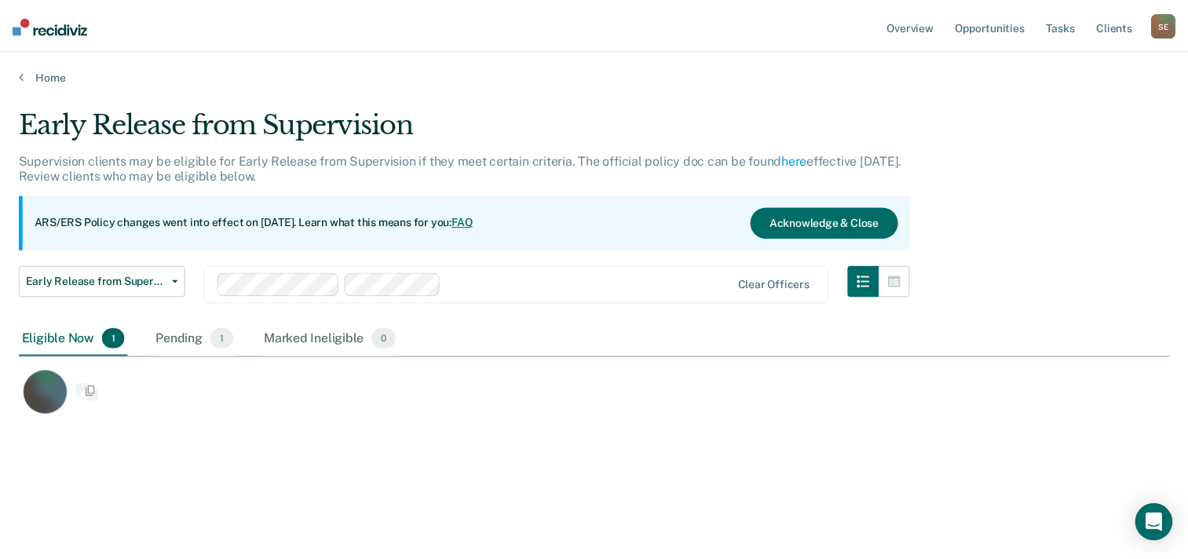
scroll to position [320, 1149]
click at [458, 279] on div at bounding box center [594, 285] width 286 height 18
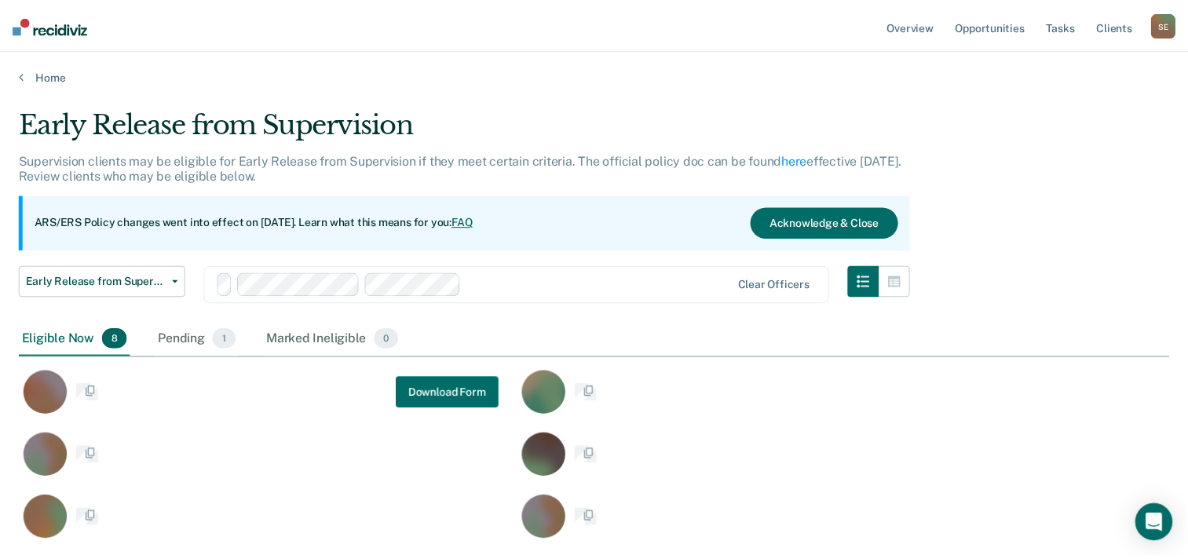
scroll to position [495, 1137]
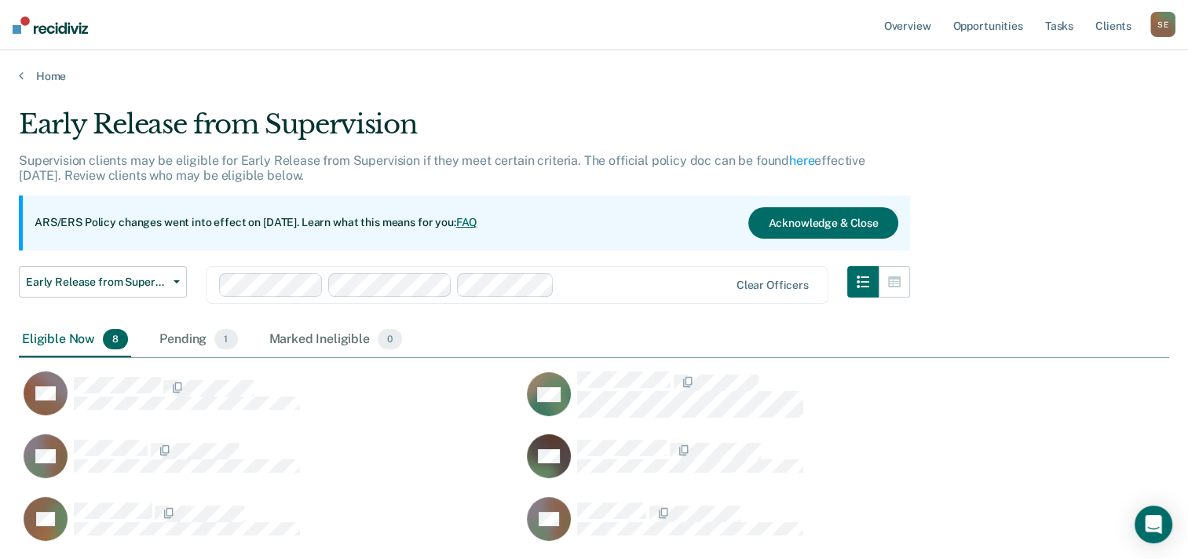
click at [588, 290] on div at bounding box center [644, 285] width 168 height 18
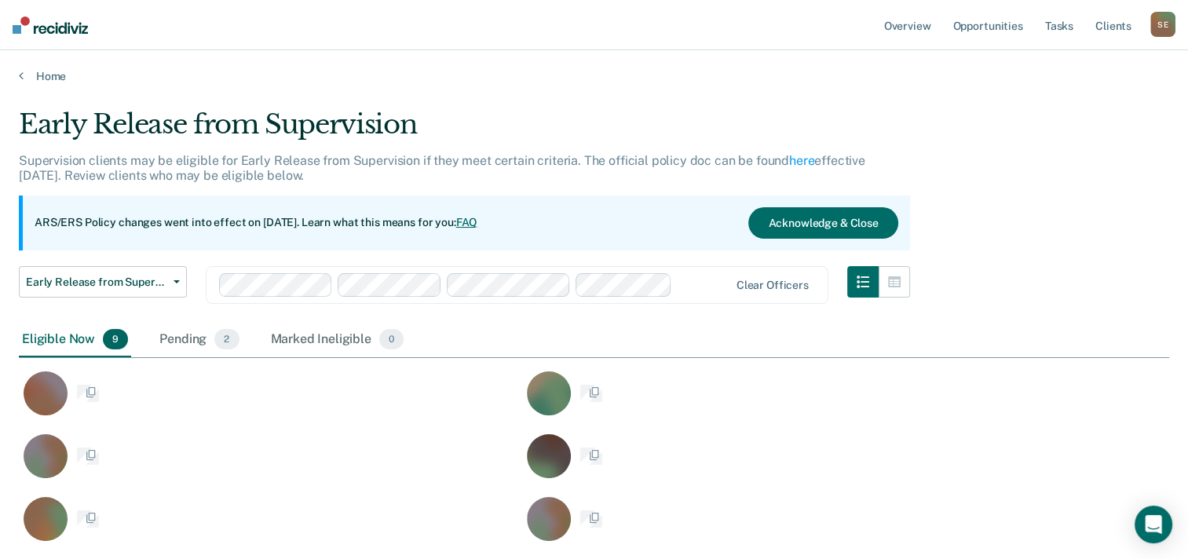
scroll to position [557, 1137]
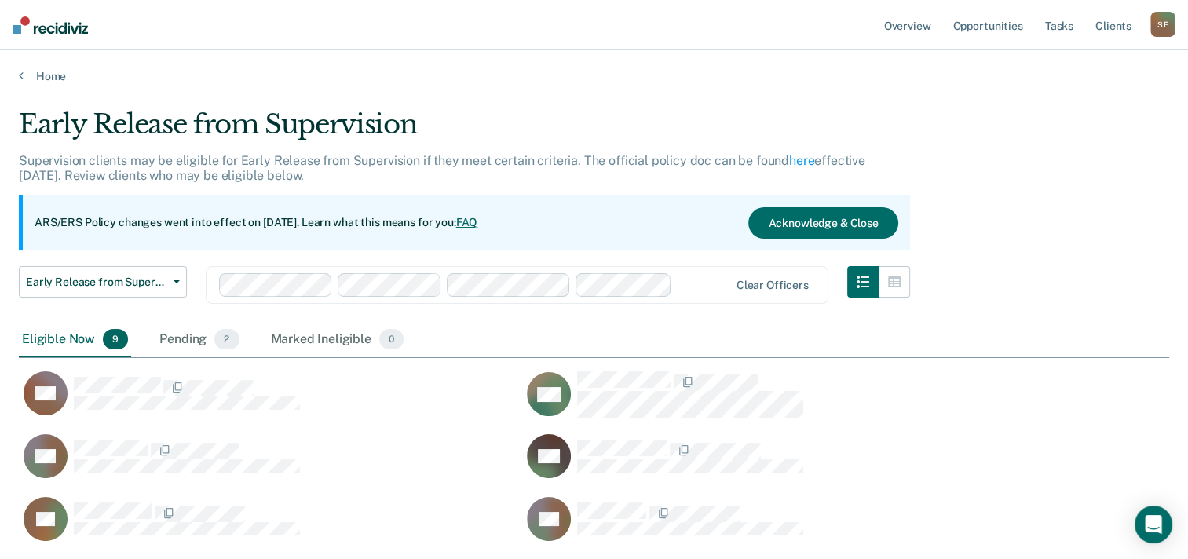
click at [1126, 196] on div "Early Release from Supervision Supervision clients may be eligible for Early Re…" at bounding box center [594, 393] width 1150 height 571
click at [998, 21] on link "Opportunities" at bounding box center [987, 25] width 76 height 50
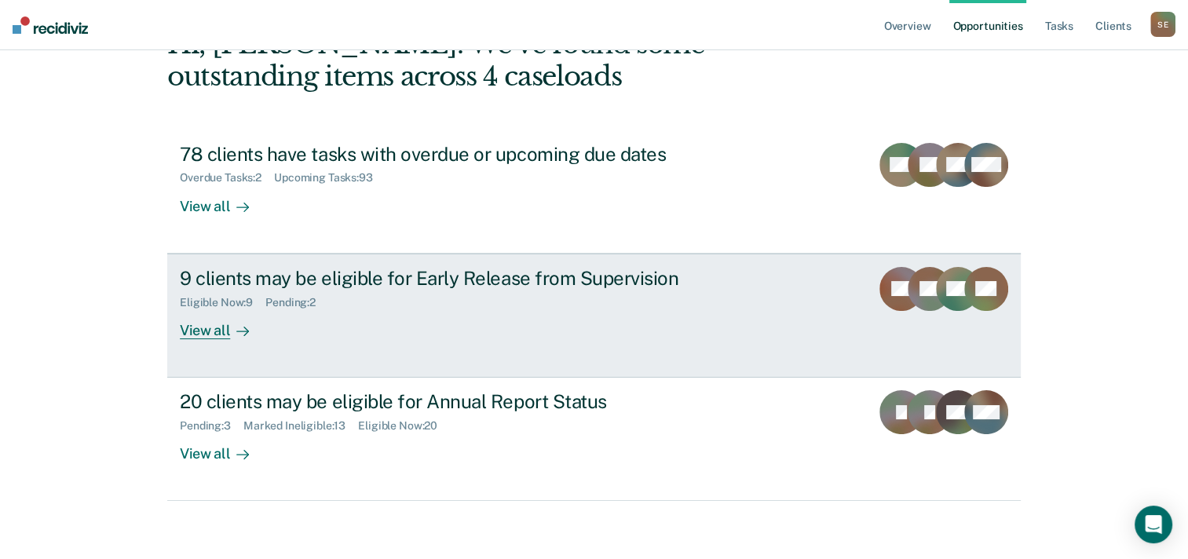
scroll to position [108, 0]
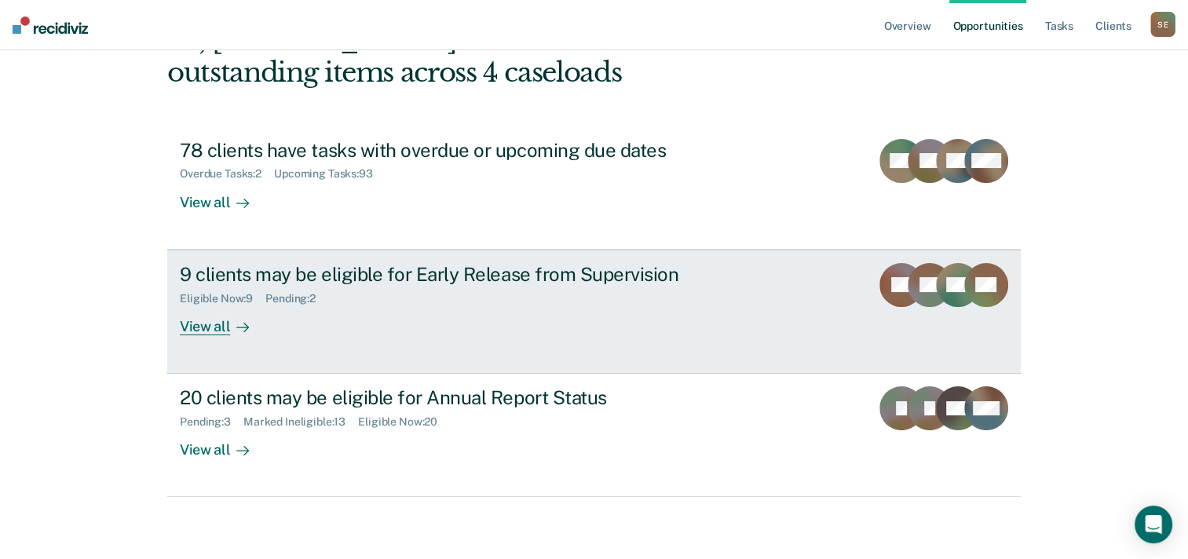
click at [578, 328] on div "9 clients may be eligible for Early Release from Supervision Eligible Now : 9 P…" at bounding box center [474, 299] width 589 height 72
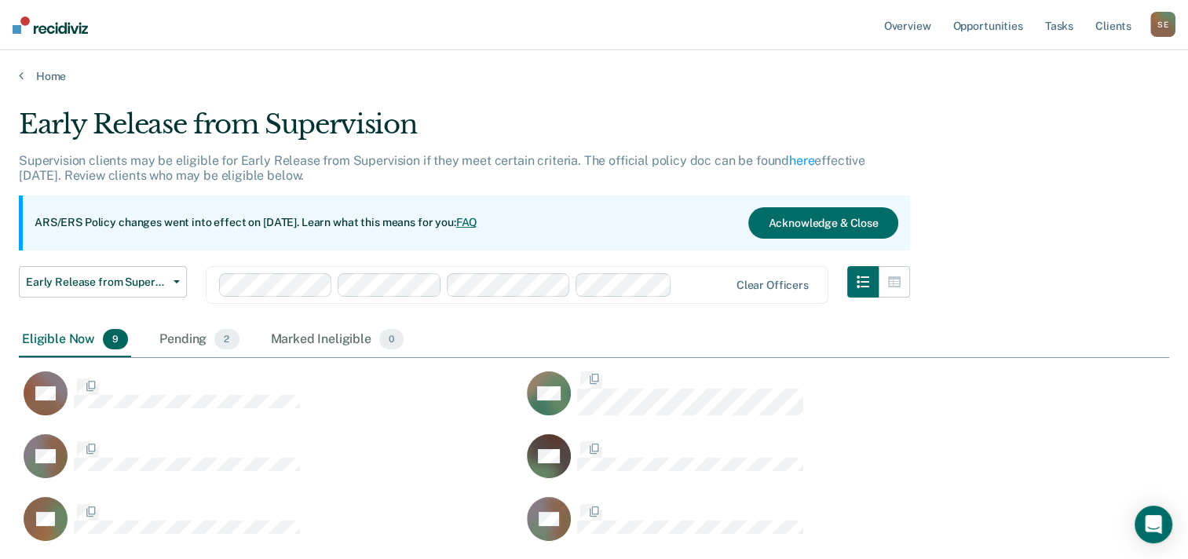
scroll to position [557, 1137]
click at [1002, 30] on link "Opportunities" at bounding box center [987, 25] width 76 height 50
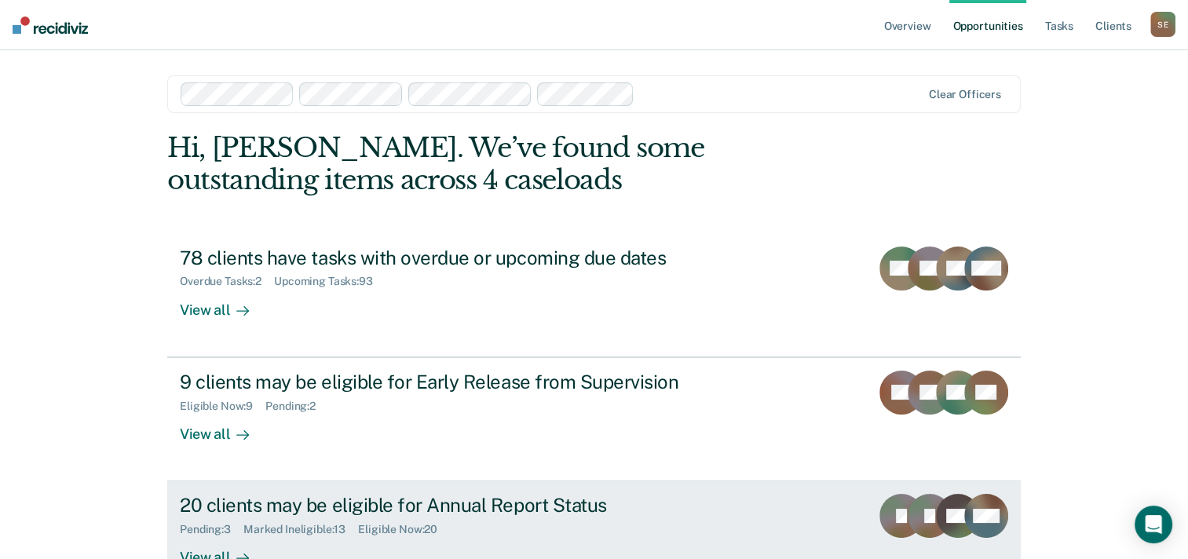
click at [680, 505] on div "20 clients may be eligible for Annual Report Status" at bounding box center [455, 505] width 551 height 23
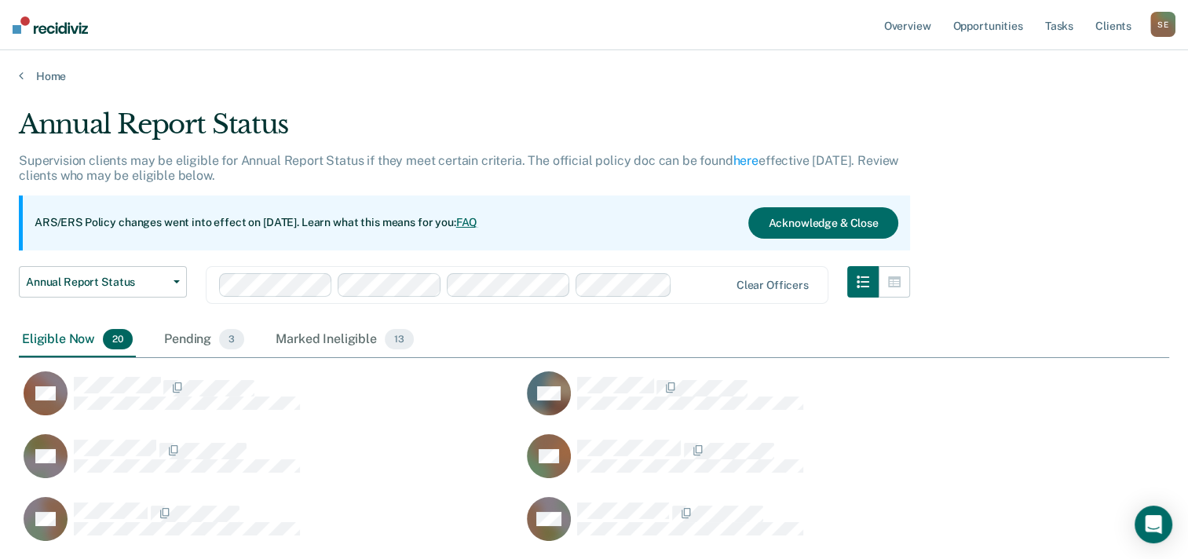
click at [1120, 134] on div "Annual Report Status Supervision clients may be eligible for Annual Report Stat…" at bounding box center [594, 550] width 1150 height 885
click at [911, 31] on link "Overview" at bounding box center [907, 25] width 53 height 50
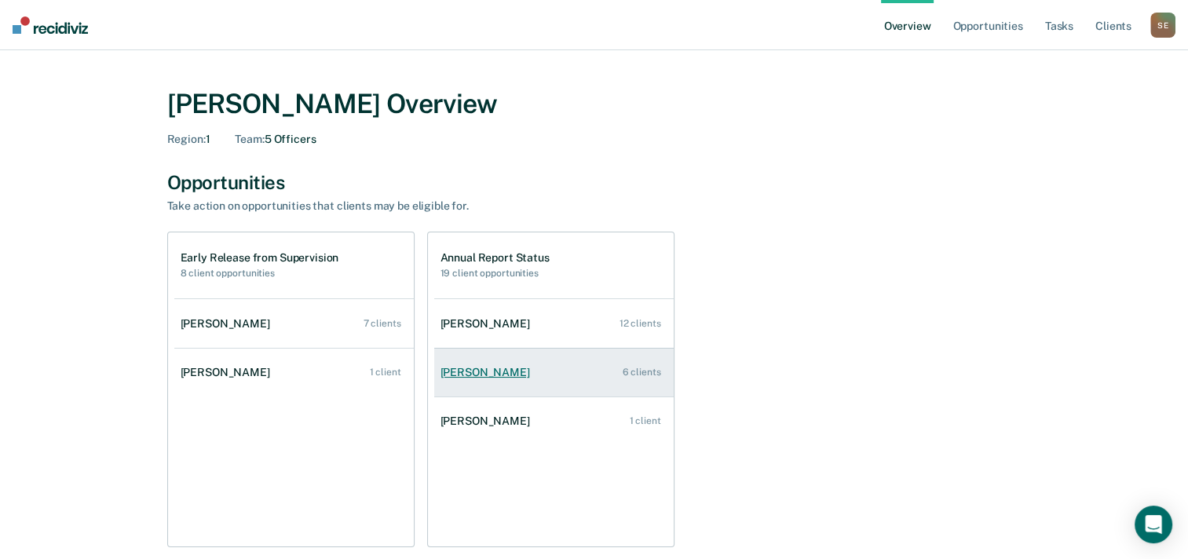
click at [492, 378] on div "Matthew Baker" at bounding box center [488, 372] width 96 height 13
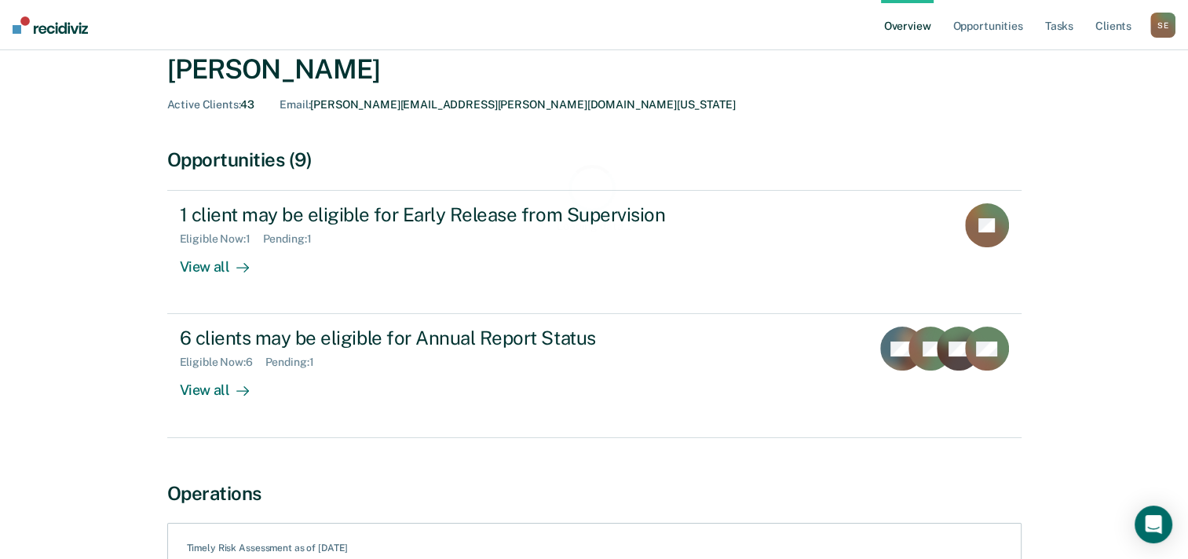
scroll to position [157, 0]
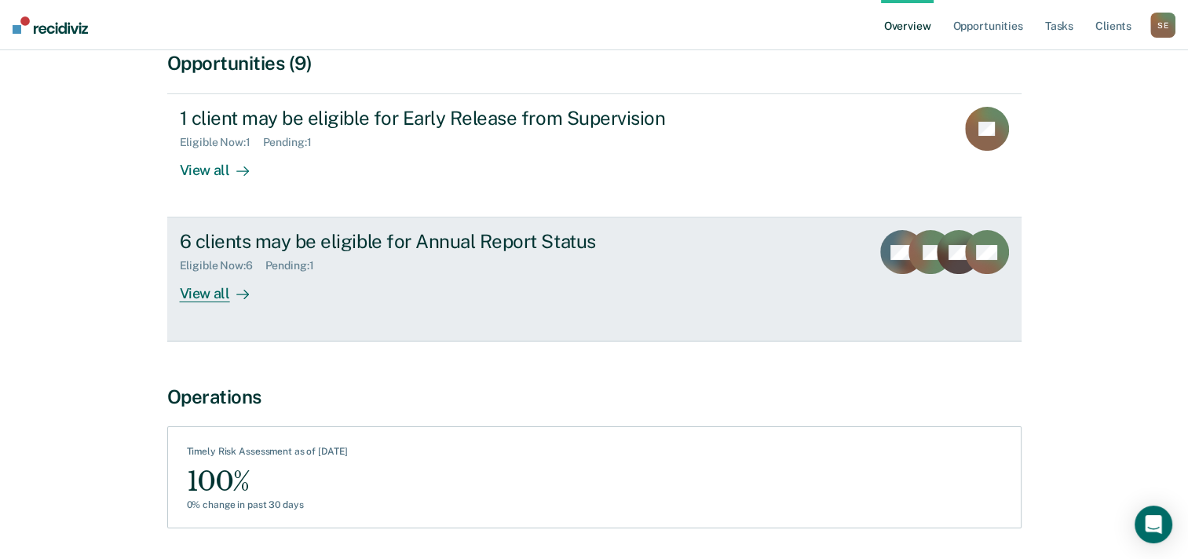
click at [583, 279] on div "6 clients may be eligible for Annual Report Status Eligible Now : 6 Pending : 1…" at bounding box center [474, 266] width 589 height 72
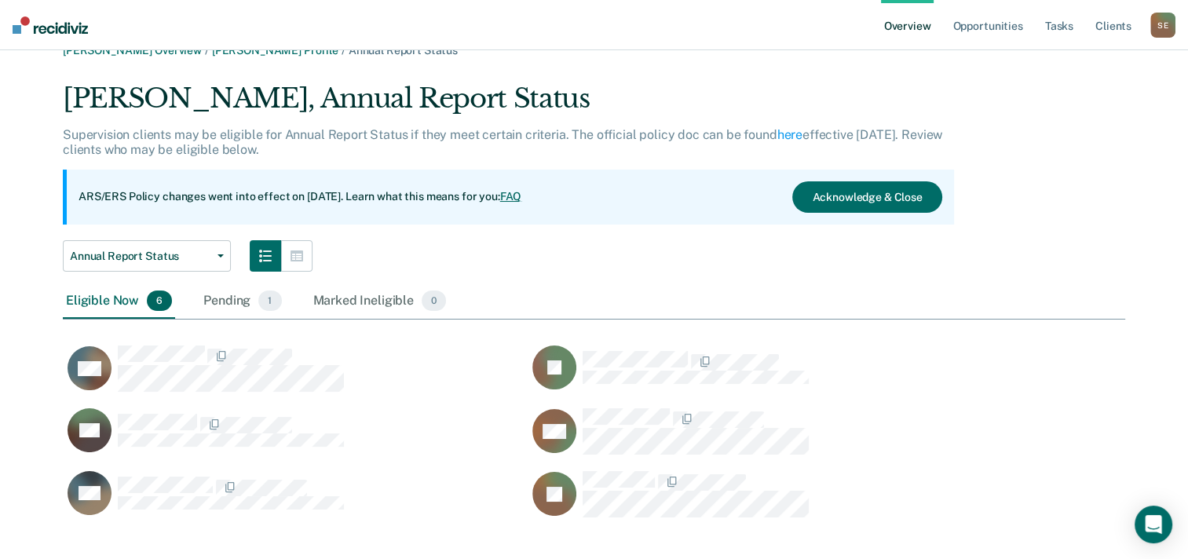
scroll to position [49, 0]
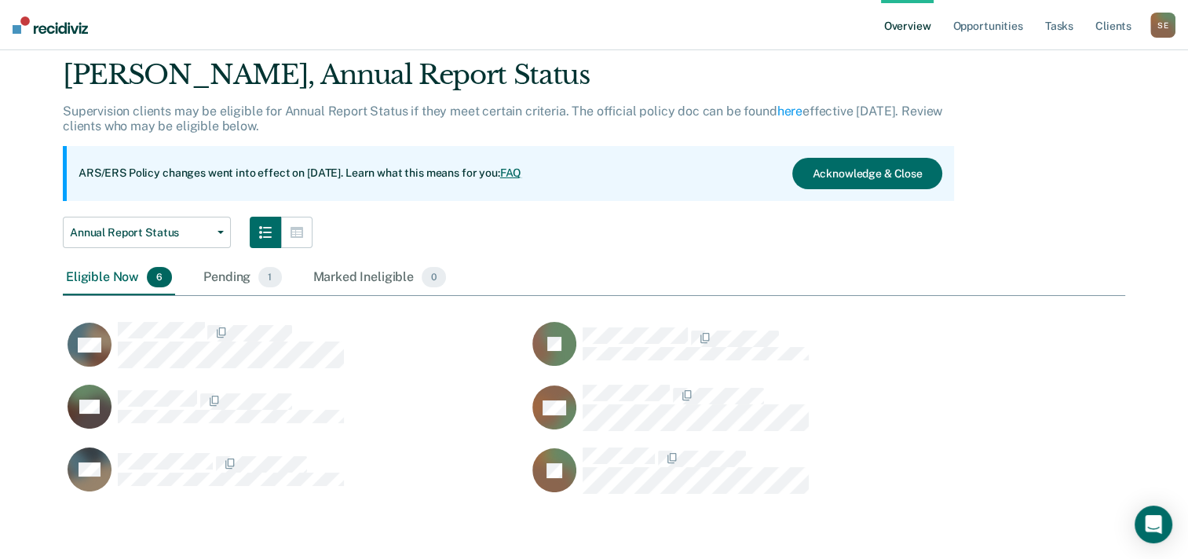
click at [1130, 144] on div "Shawn Estes Overview / Matthew Baker Profile / Annual Report Status Matthew Bak…" at bounding box center [594, 264] width 1150 height 489
click at [1030, 356] on div "Matthew Baker, Annual Report Status Supervision clients may be eligible for Ann…" at bounding box center [594, 284] width 1062 height 451
